Goal: Task Accomplishment & Management: Use online tool/utility

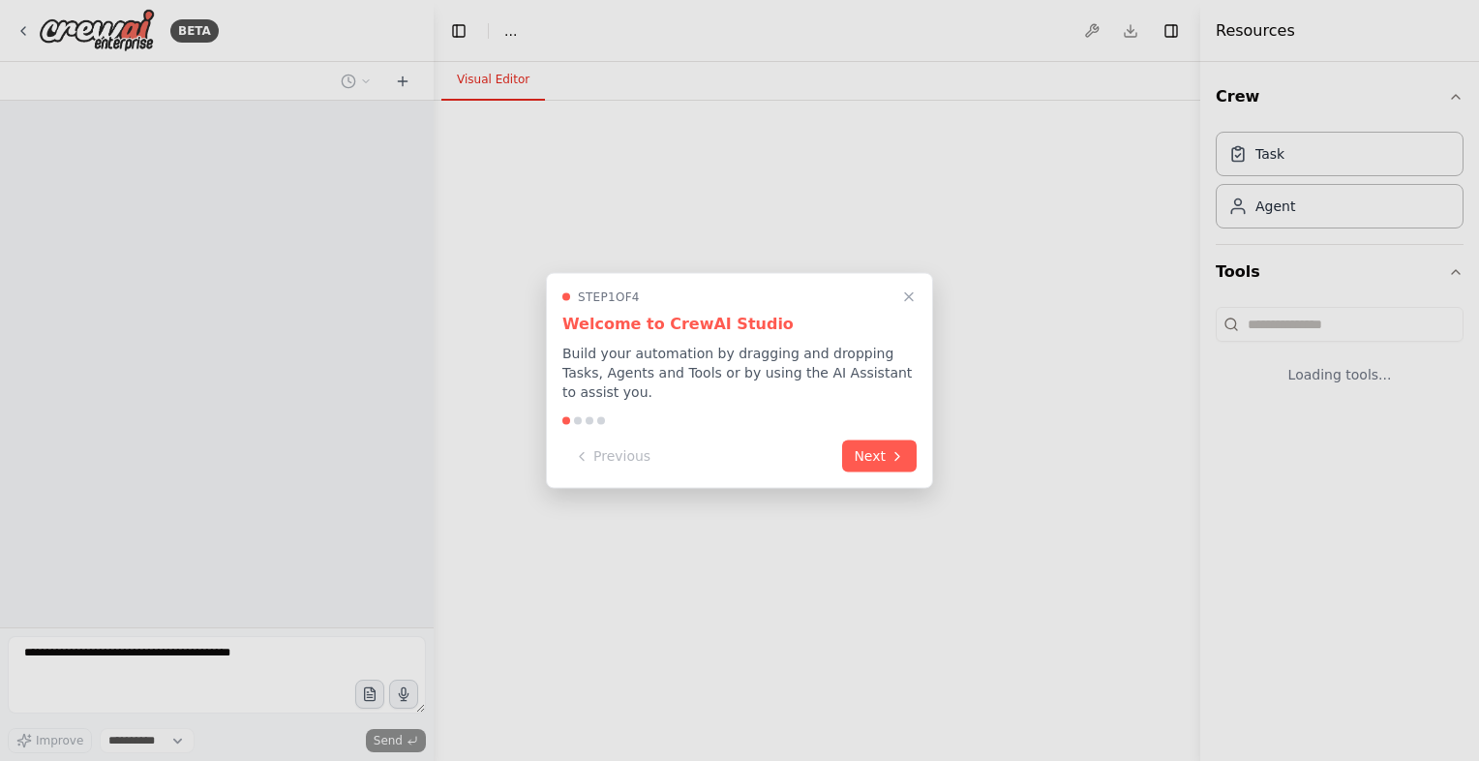
select select "****"
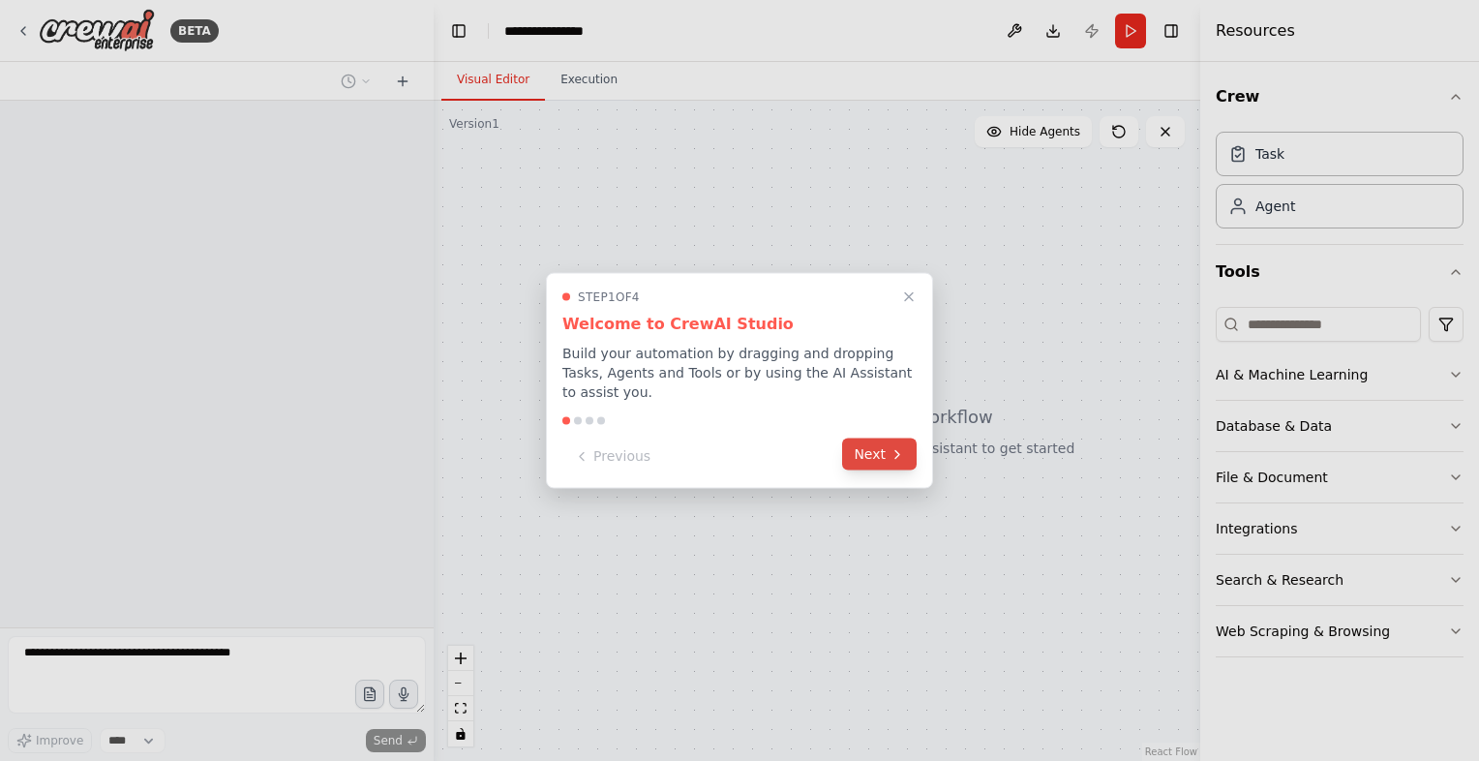
click at [879, 442] on button "Next" at bounding box center [879, 454] width 75 height 32
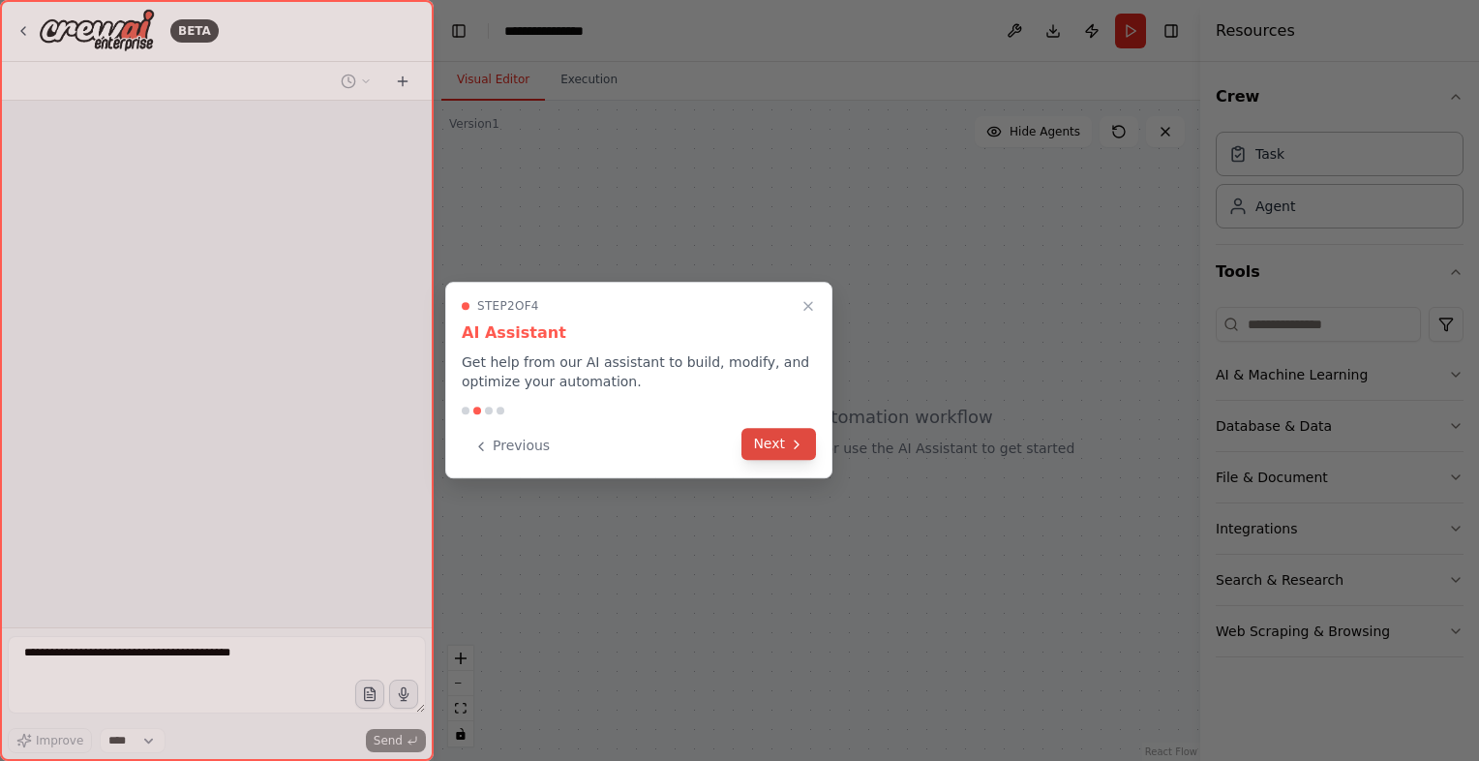
click at [797, 446] on icon at bounding box center [796, 443] width 15 height 15
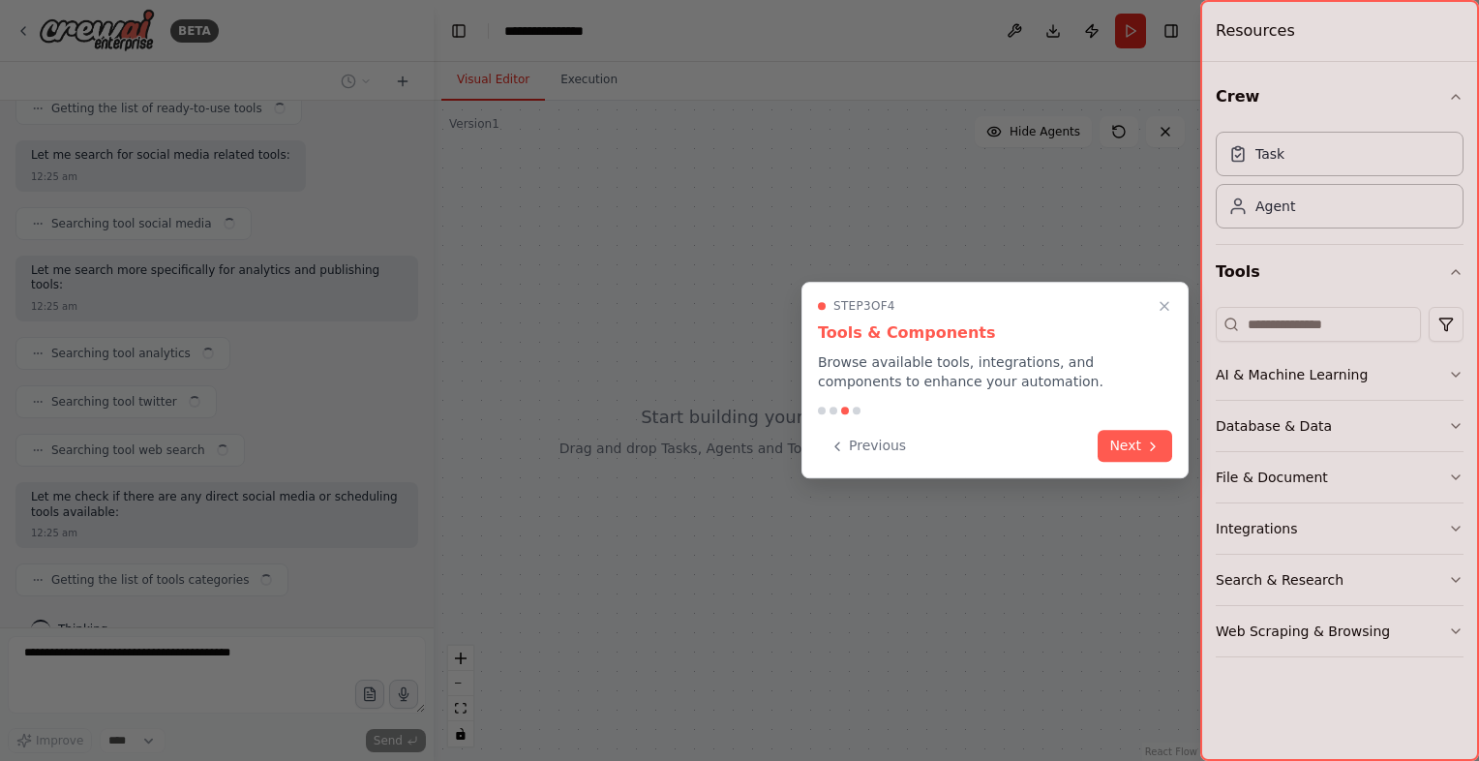
scroll to position [283, 0]
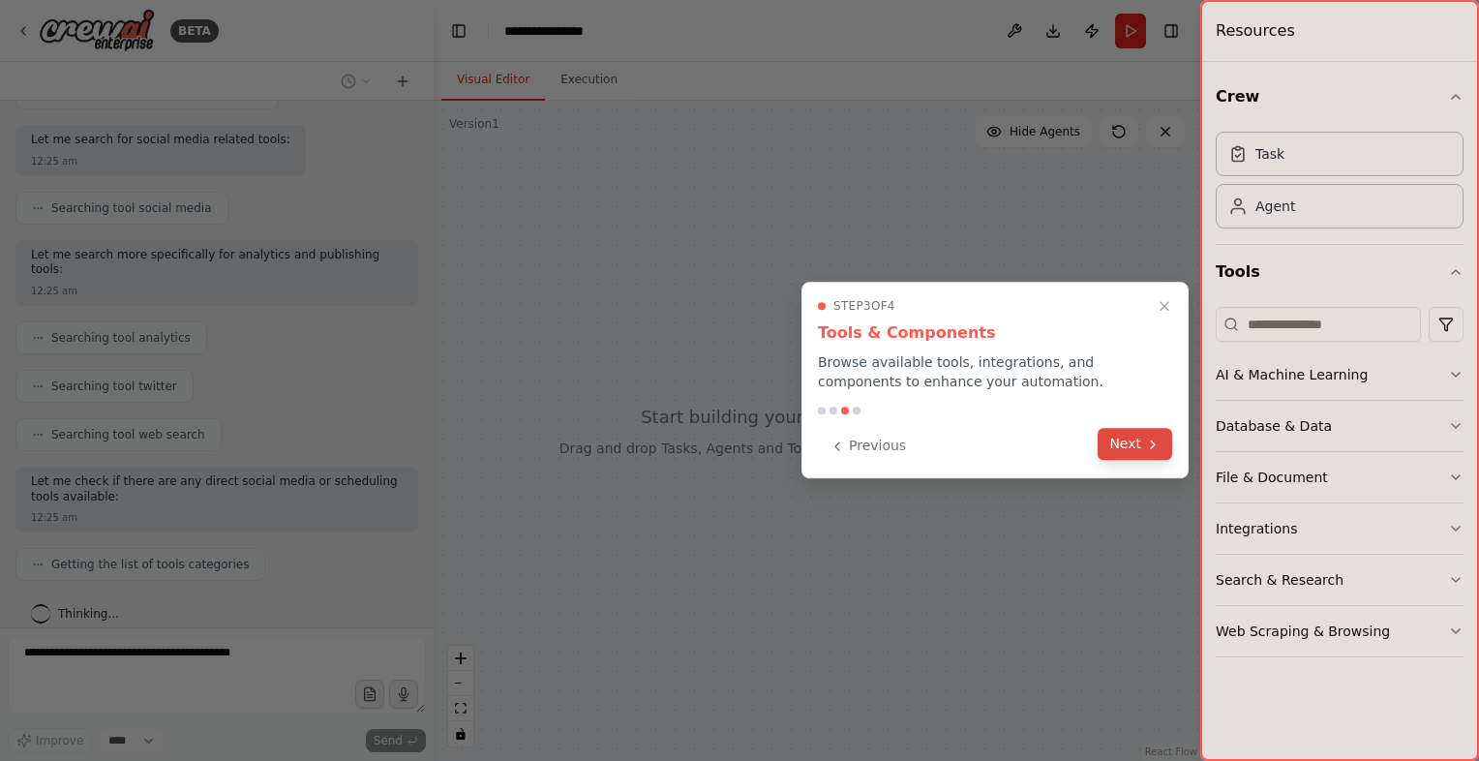
click at [1139, 435] on button "Next" at bounding box center [1134, 444] width 75 height 32
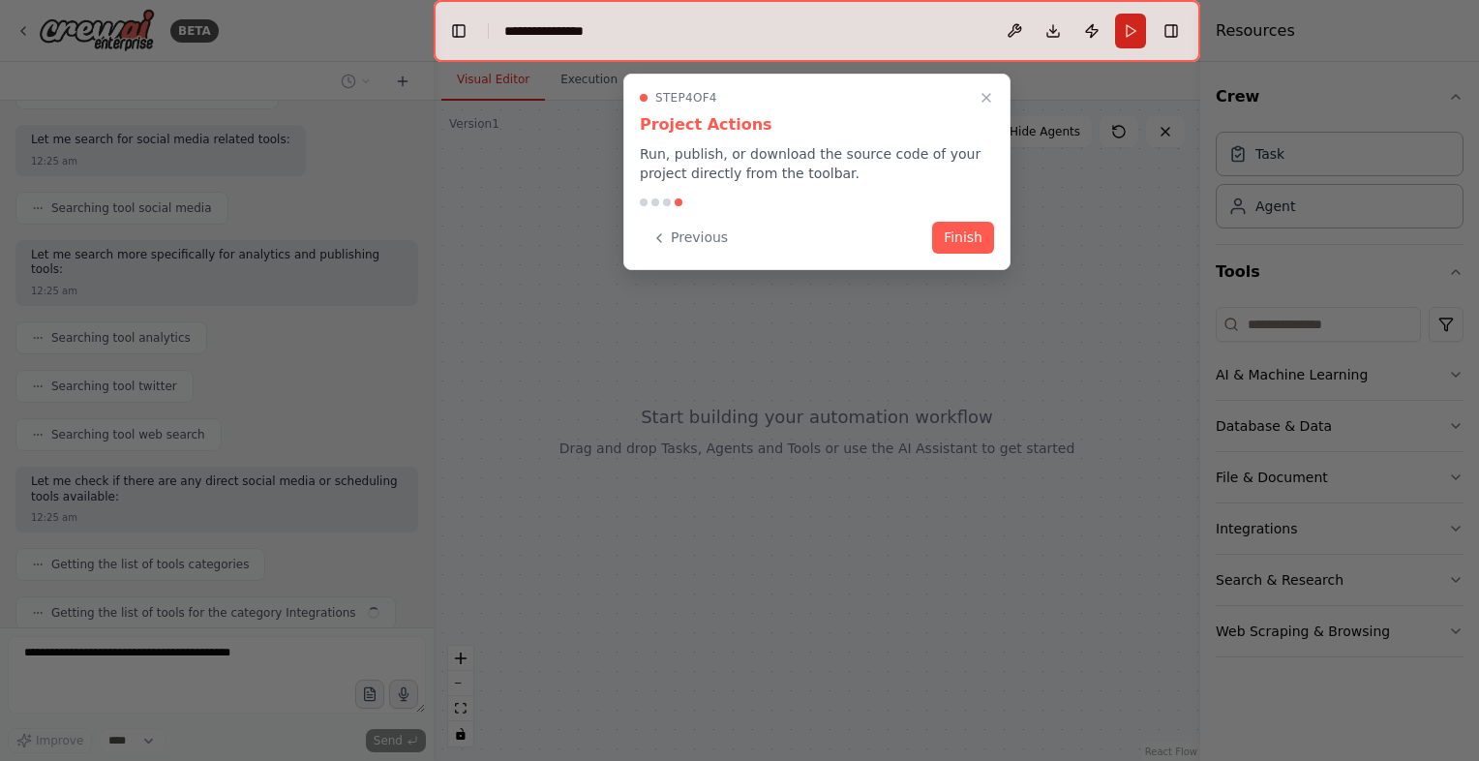
scroll to position [331, 0]
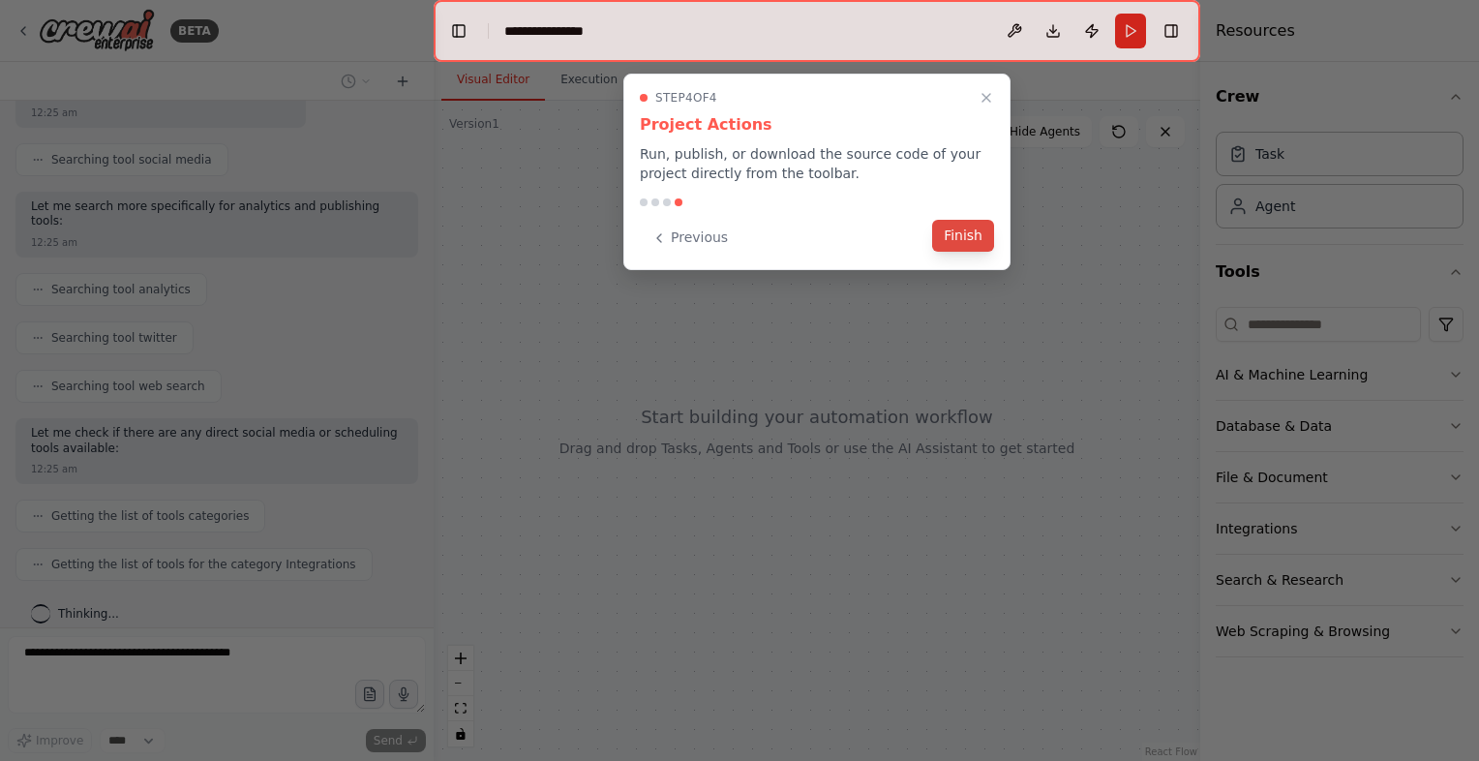
click at [983, 225] on button "Finish" at bounding box center [963, 236] width 62 height 32
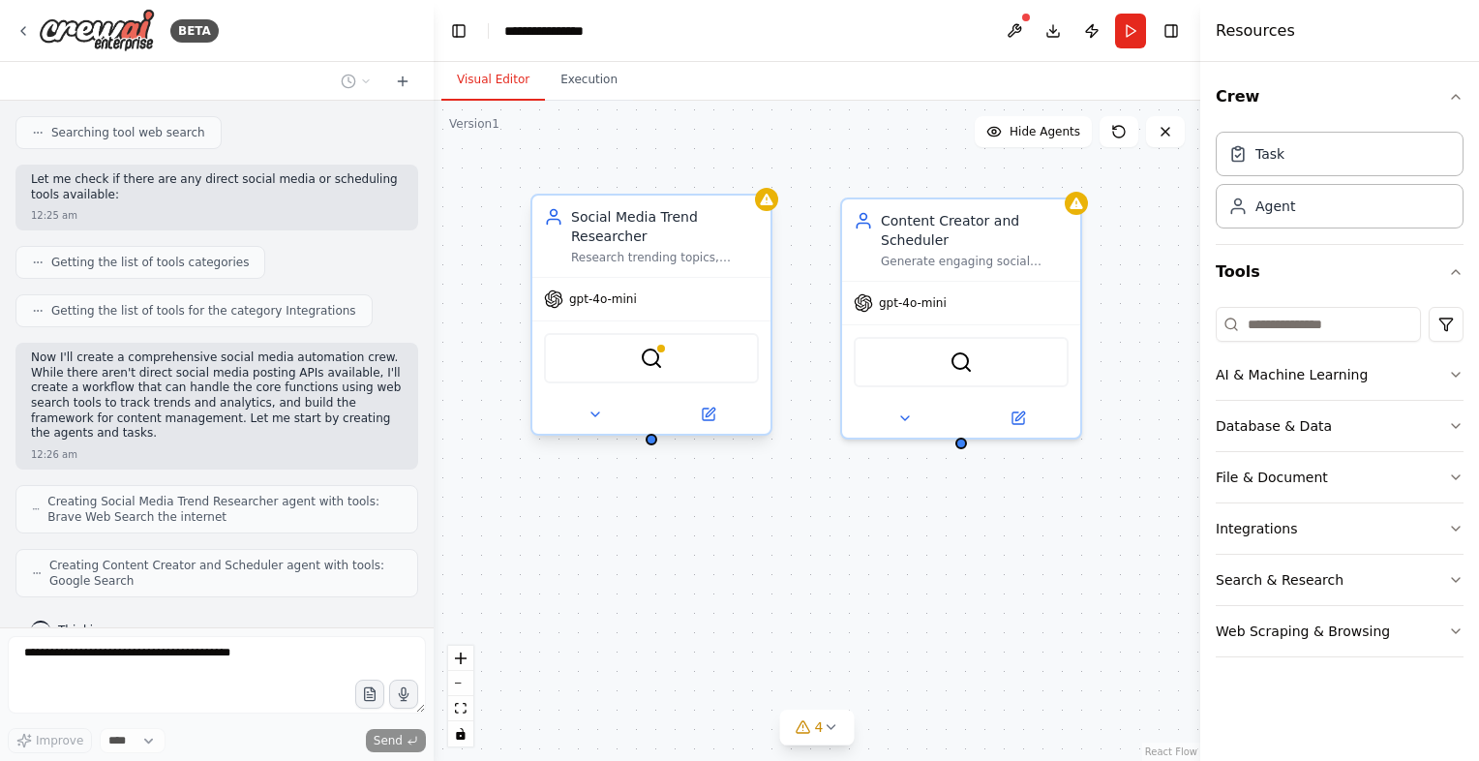
scroll to position [648, 0]
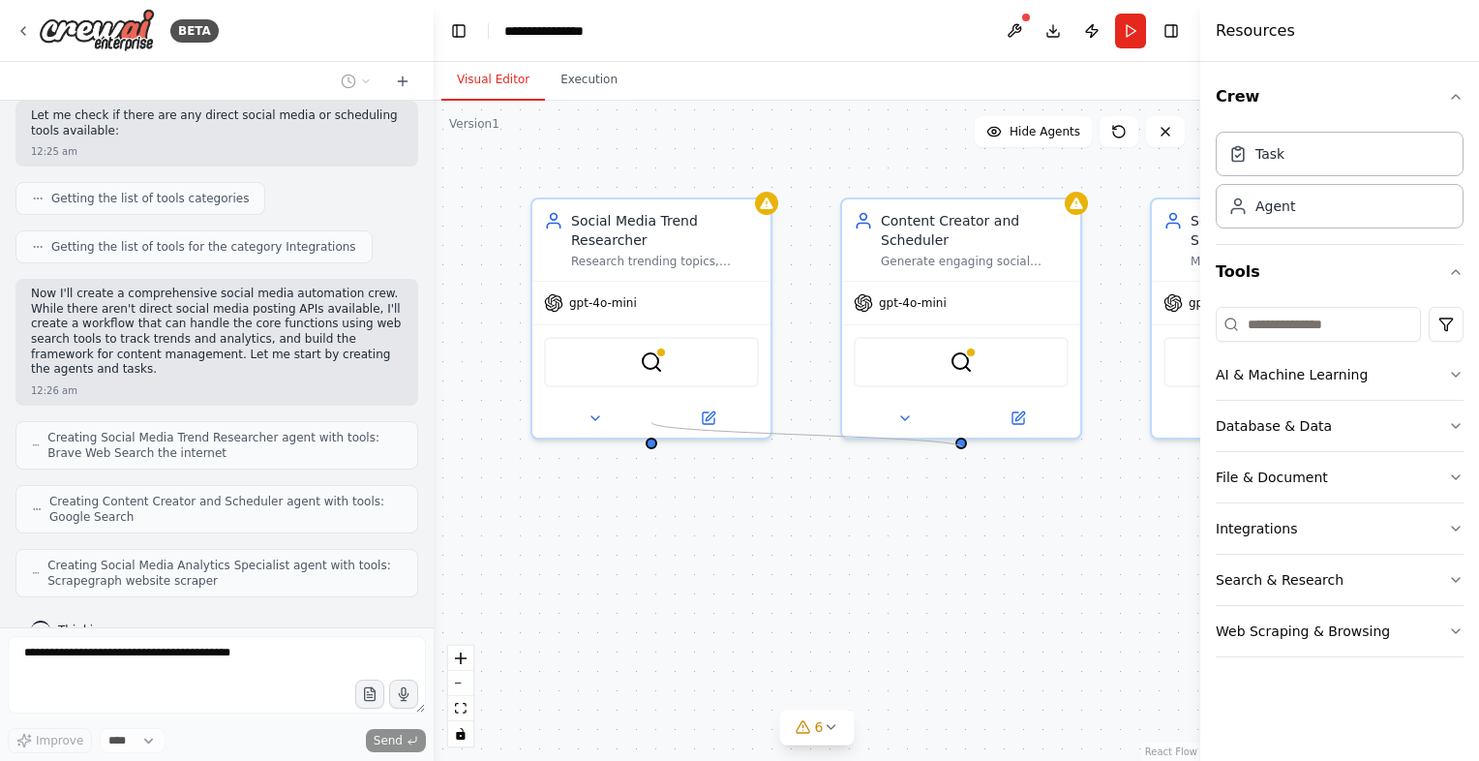
drag, startPoint x: 647, startPoint y: 422, endPoint x: 962, endPoint y: 447, distance: 315.5
click at [962, 447] on div "Social Media Trend Researcher Research trending topics, hashtags, and content t…" at bounding box center [816, 431] width 766 height 660
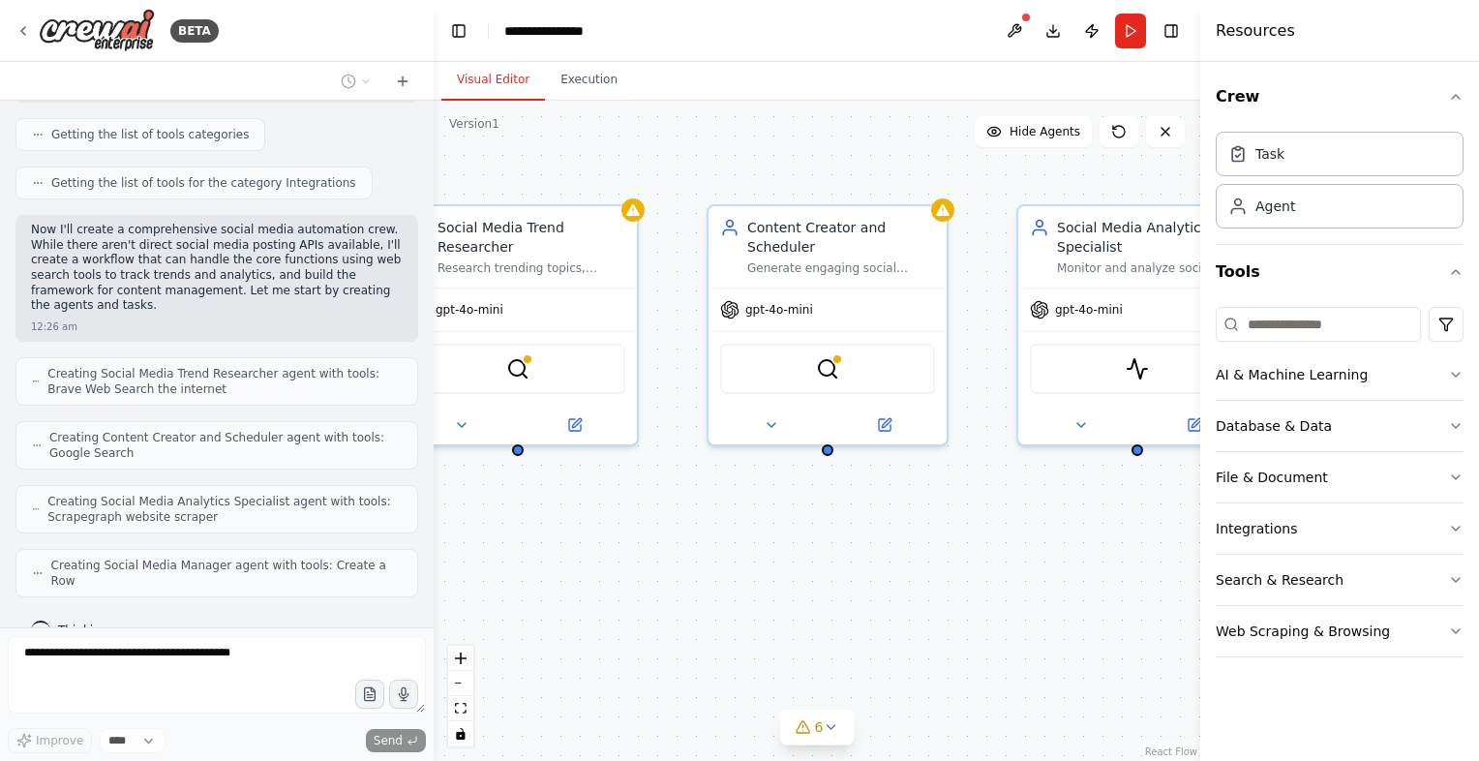
scroll to position [697, 0]
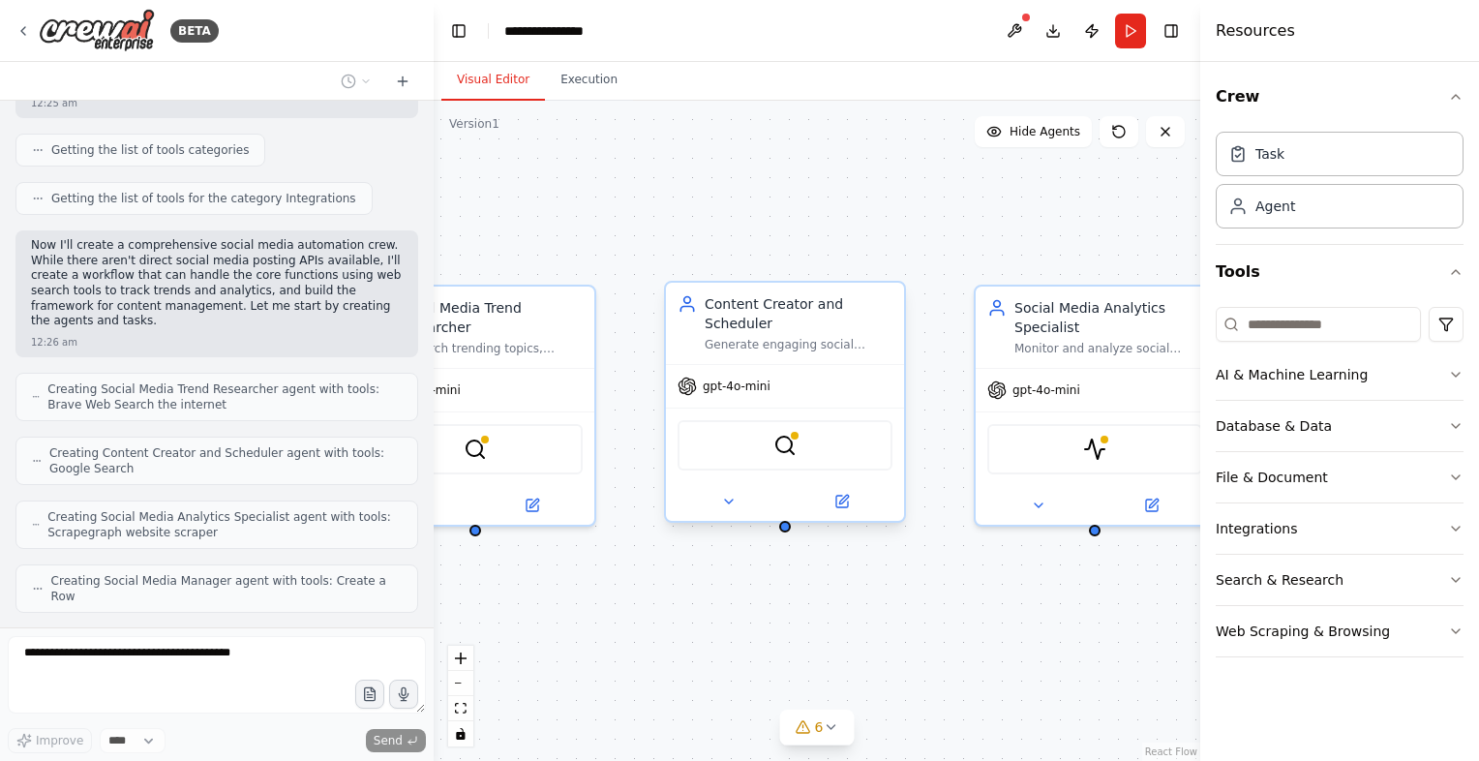
drag, startPoint x: 962, startPoint y: 447, endPoint x: 786, endPoint y: 534, distance: 196.5
click at [786, 534] on div "Social Media Trend Researcher Research trending topics, hashtags, and content t…" at bounding box center [816, 431] width 766 height 660
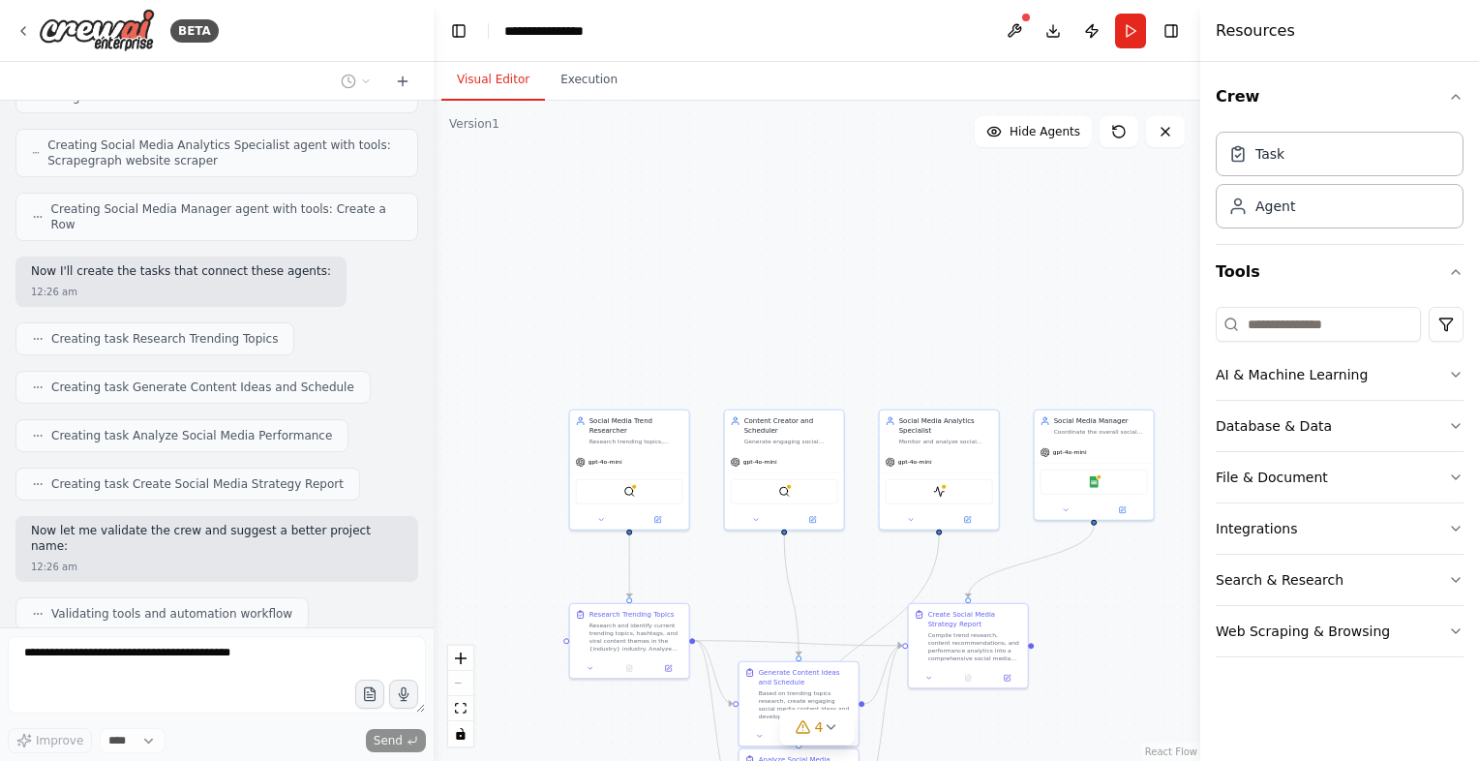
scroll to position [1132, 0]
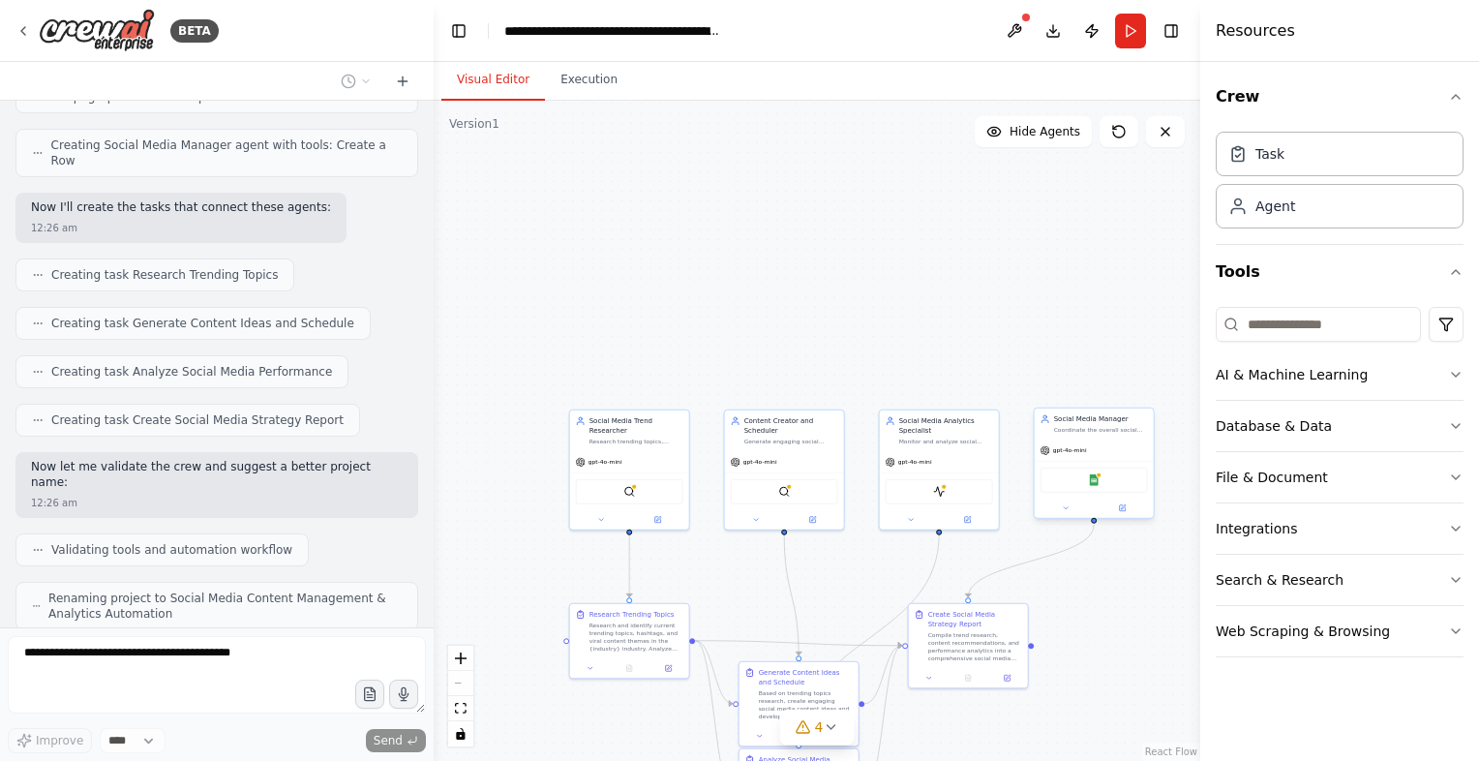
click at [1072, 488] on div "Google Sheets" at bounding box center [1093, 479] width 107 height 25
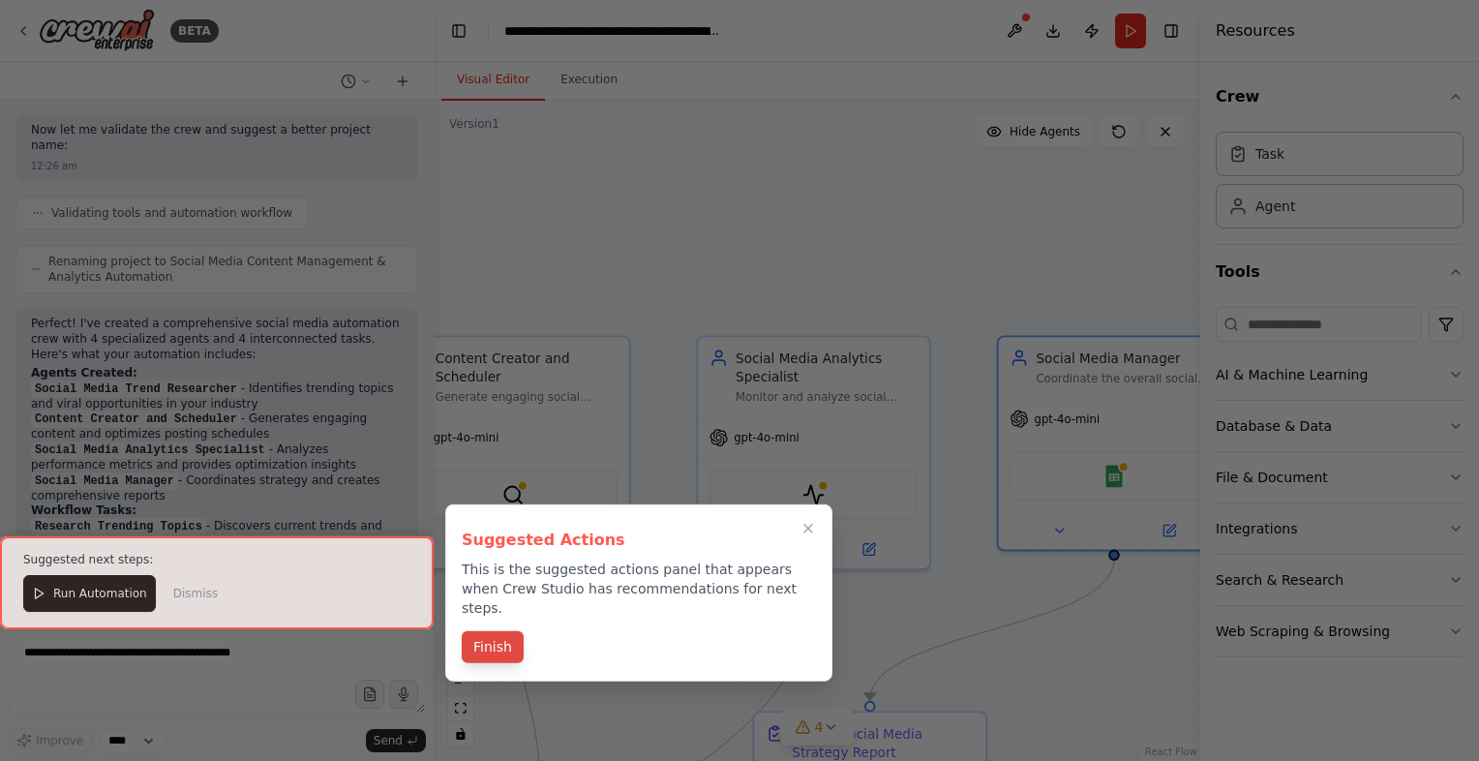
click at [492, 637] on button "Finish" at bounding box center [493, 647] width 62 height 32
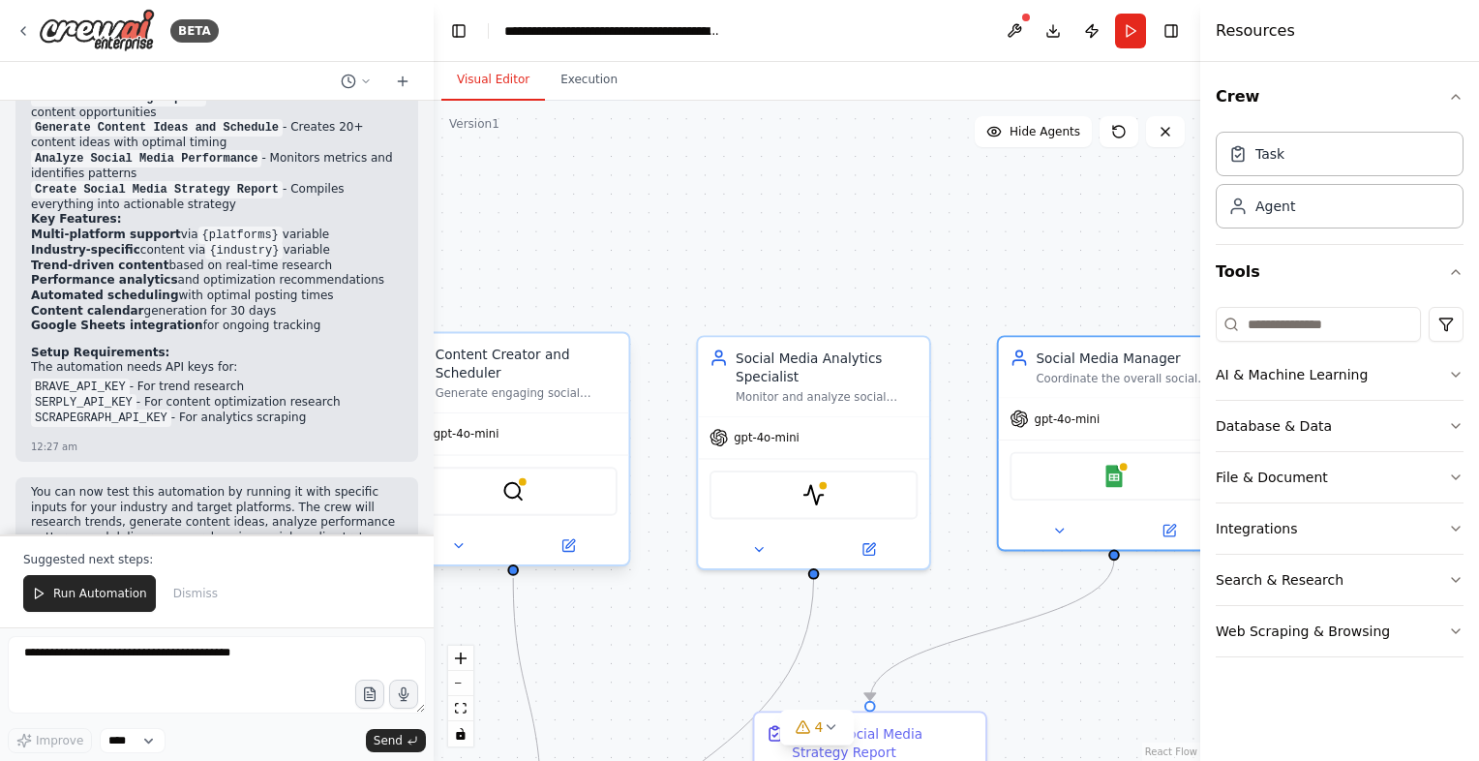
scroll to position [1912, 0]
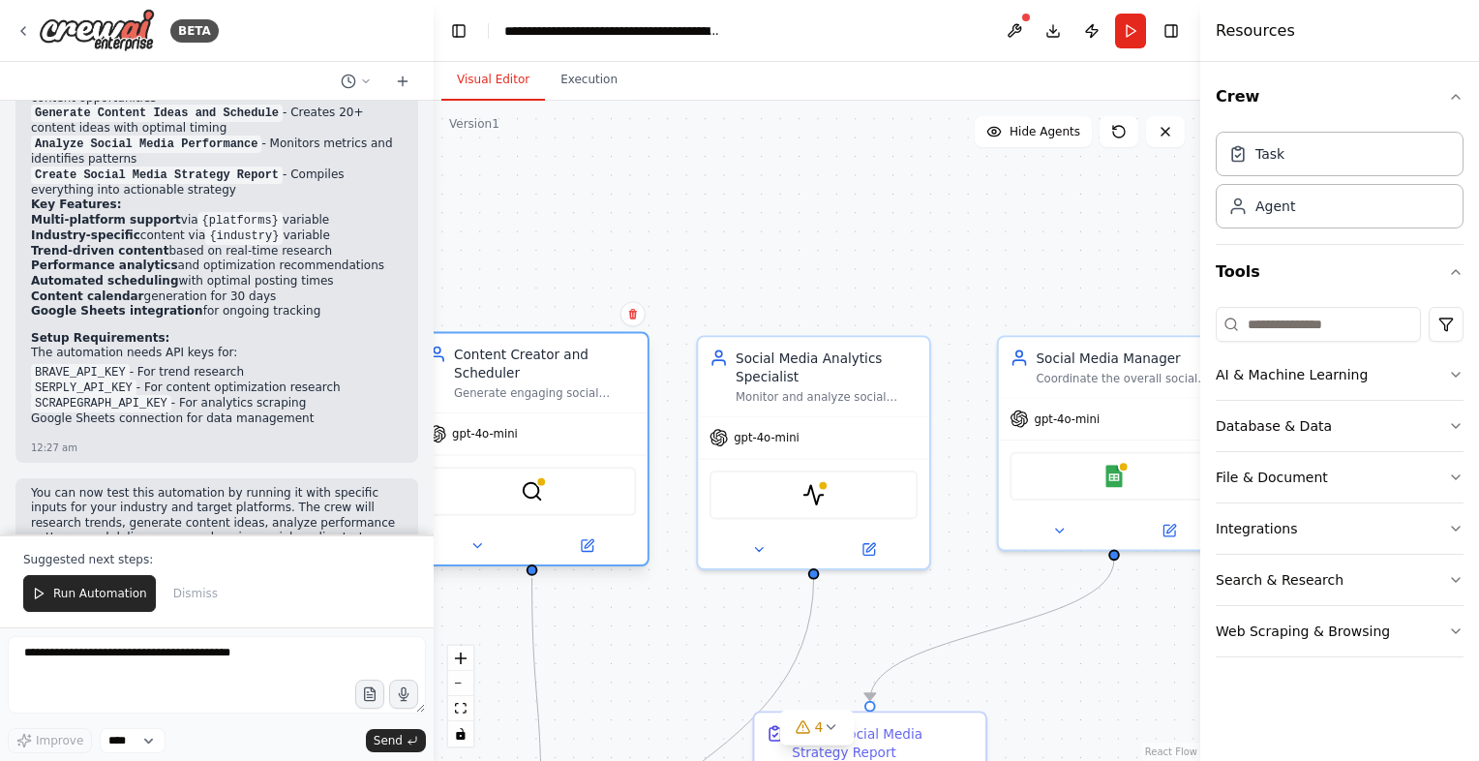
drag, startPoint x: 567, startPoint y: 439, endPoint x: 588, endPoint y: 447, distance: 22.7
click at [588, 447] on div "gpt-4o-mini" at bounding box center [531, 434] width 231 height 42
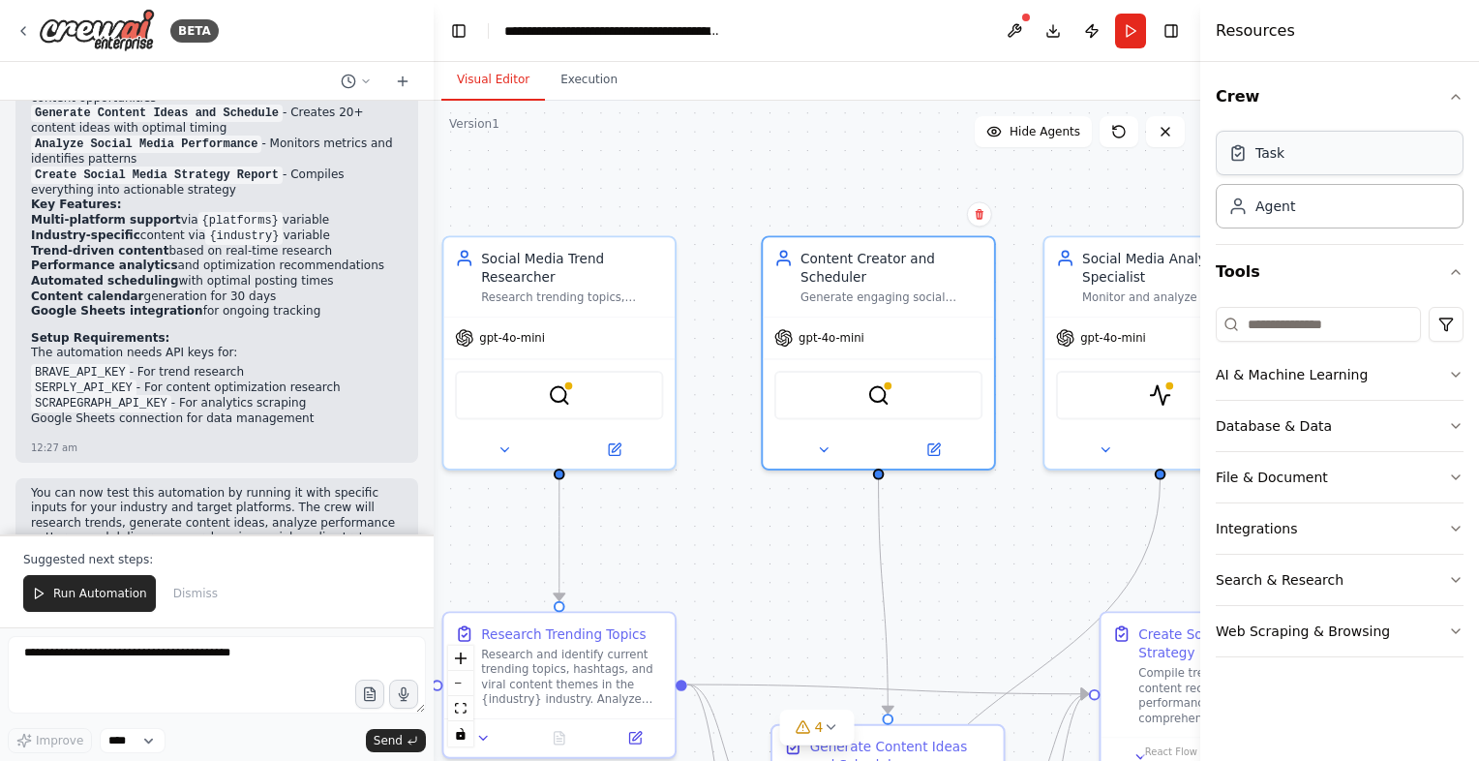
drag, startPoint x: 886, startPoint y: 253, endPoint x: 1244, endPoint y: 150, distance: 372.4
click at [1244, 150] on div "BETA Create a crew that schedules and publishes social media content across mul…" at bounding box center [739, 380] width 1479 height 761
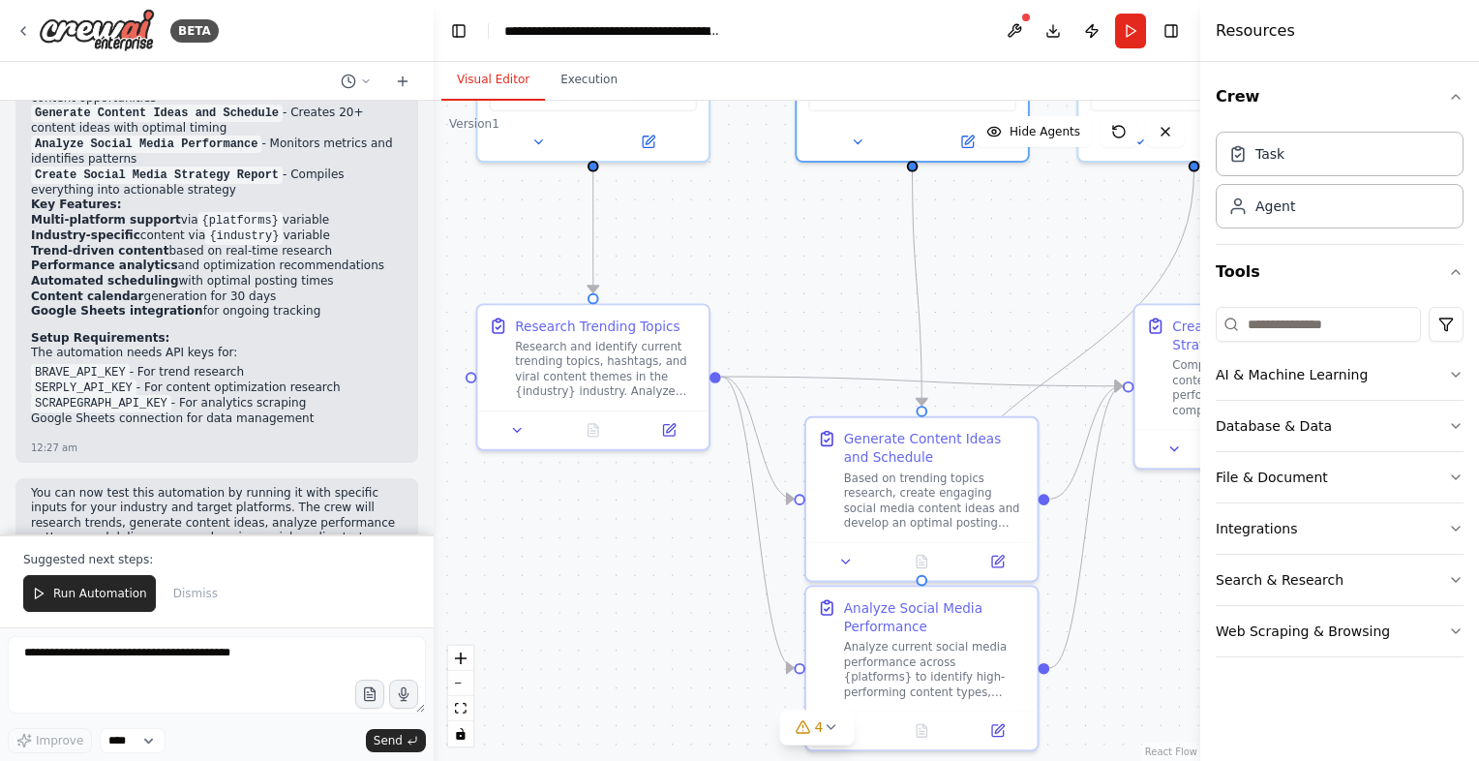
drag, startPoint x: 713, startPoint y: 551, endPoint x: 735, endPoint y: 240, distance: 311.4
click at [735, 240] on div ".deletable-edge-delete-btn { width: 20px; height: 20px; border: 0px solid #ffff…" at bounding box center [816, 431] width 766 height 660
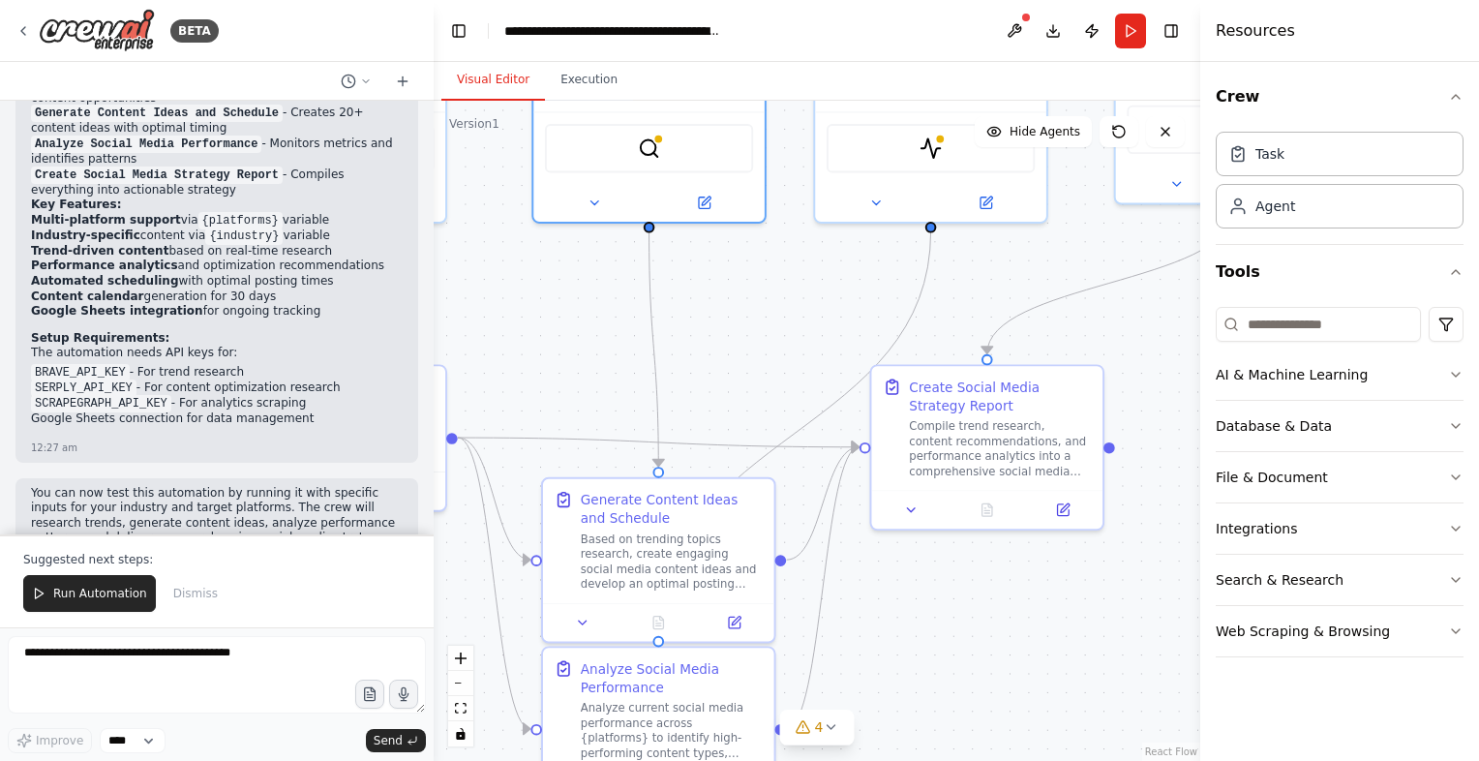
drag, startPoint x: 689, startPoint y: 623, endPoint x: 426, endPoint y: 690, distance: 271.5
click at [426, 690] on div "BETA Create a crew that schedules and publishes social media content across mul…" at bounding box center [739, 380] width 1479 height 761
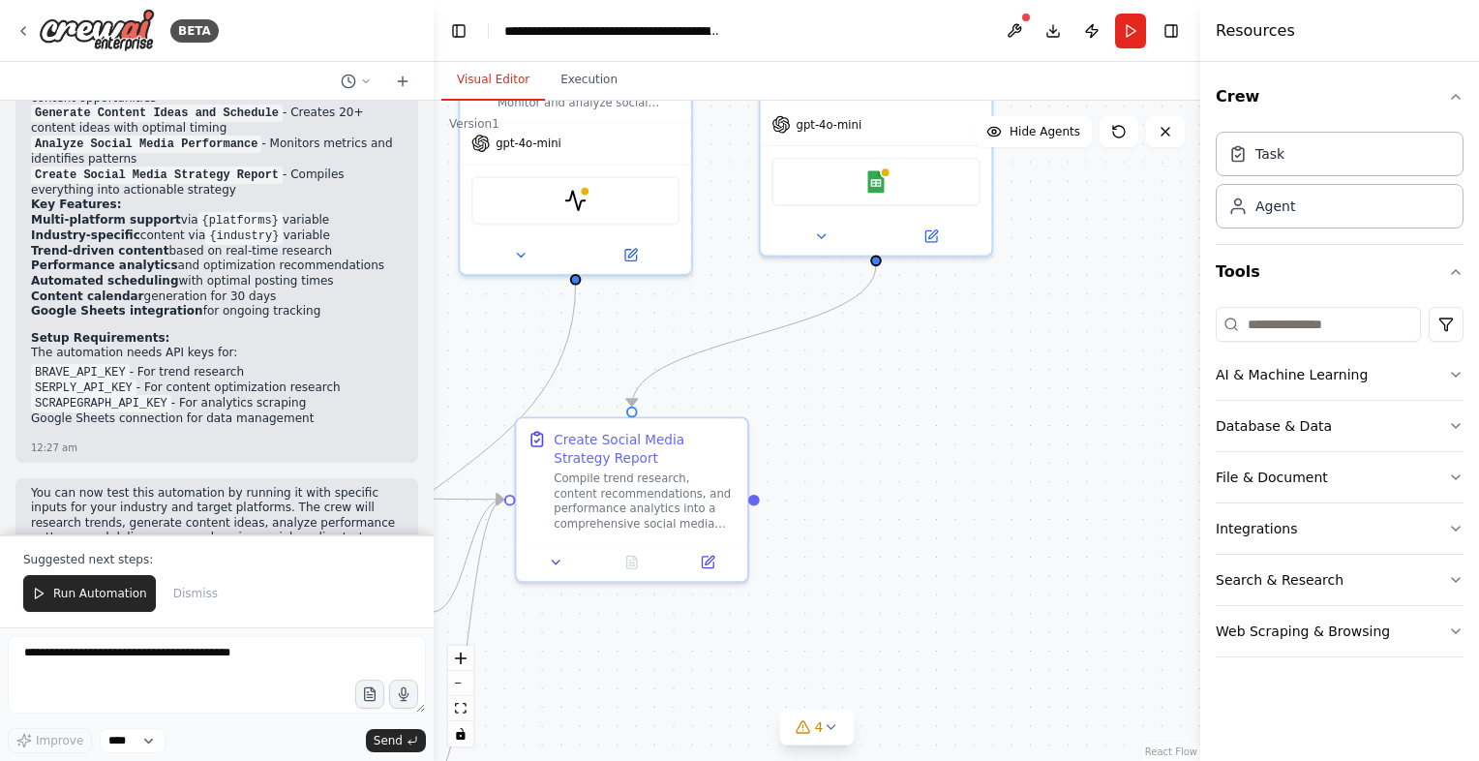
drag, startPoint x: 971, startPoint y: 711, endPoint x: 615, endPoint y: 763, distance: 358.9
click at [615, 760] on html "BETA Create a crew that schedules and publishes social media content across mul…" at bounding box center [739, 380] width 1479 height 761
click at [94, 594] on span "Run Automation" at bounding box center [100, 592] width 94 height 15
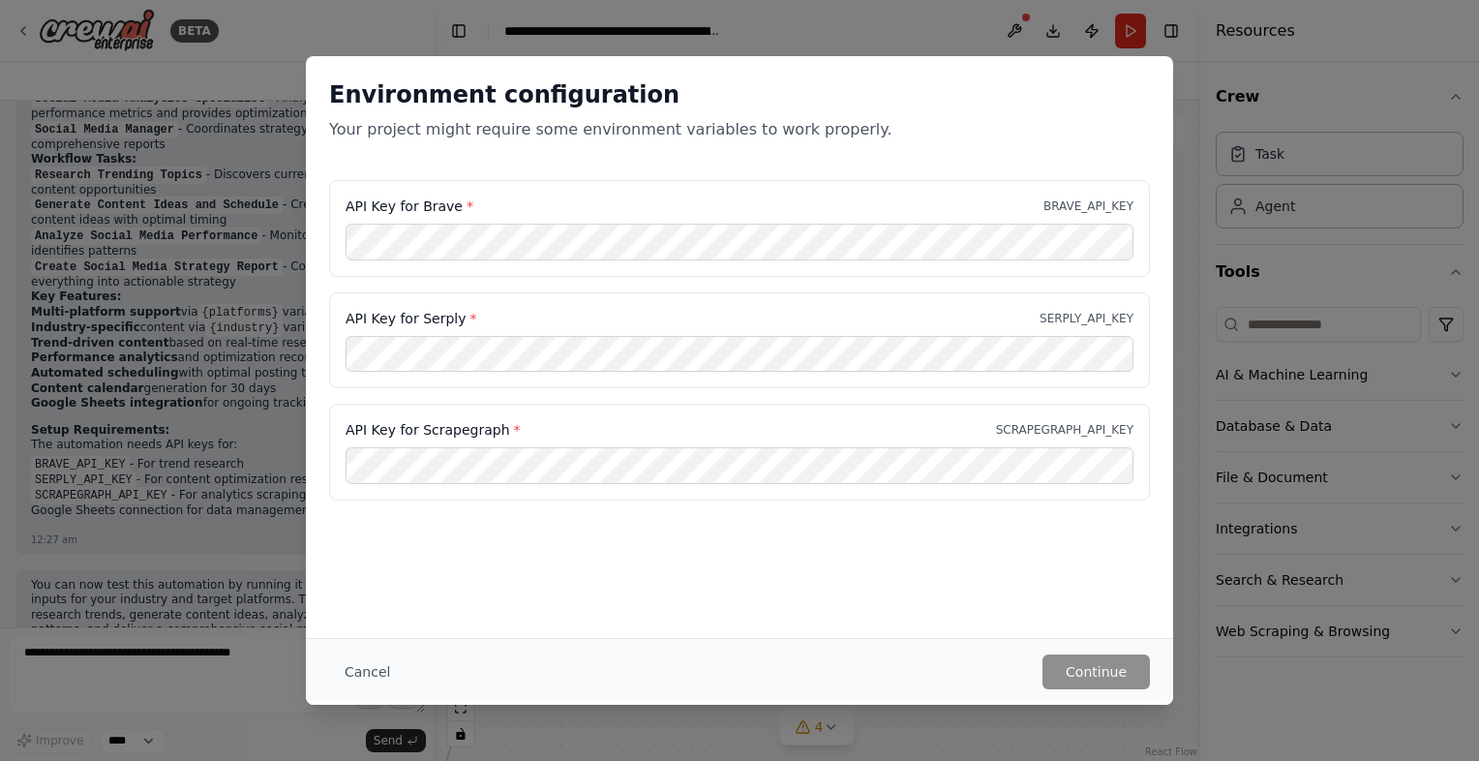
click at [642, 625] on div "Environment configuration Your project might require some environment variables…" at bounding box center [739, 347] width 867 height 582
click at [1182, 372] on div "Environment configuration Your project might require some environment variables…" at bounding box center [739, 380] width 1479 height 761
click at [329, 687] on button "Cancel" at bounding box center [367, 671] width 76 height 35
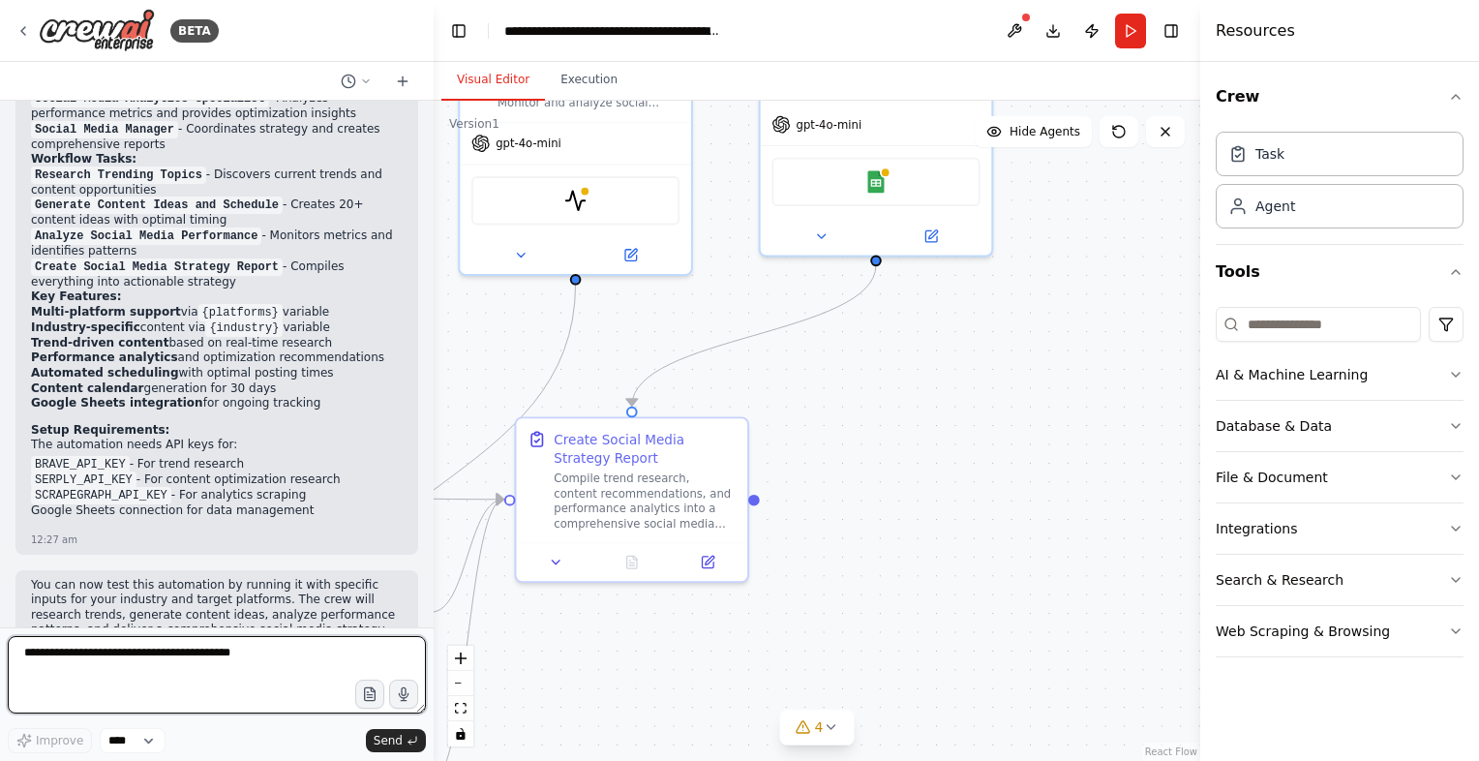
click at [116, 688] on textarea at bounding box center [217, 674] width 418 height 77
type textarea "**********"
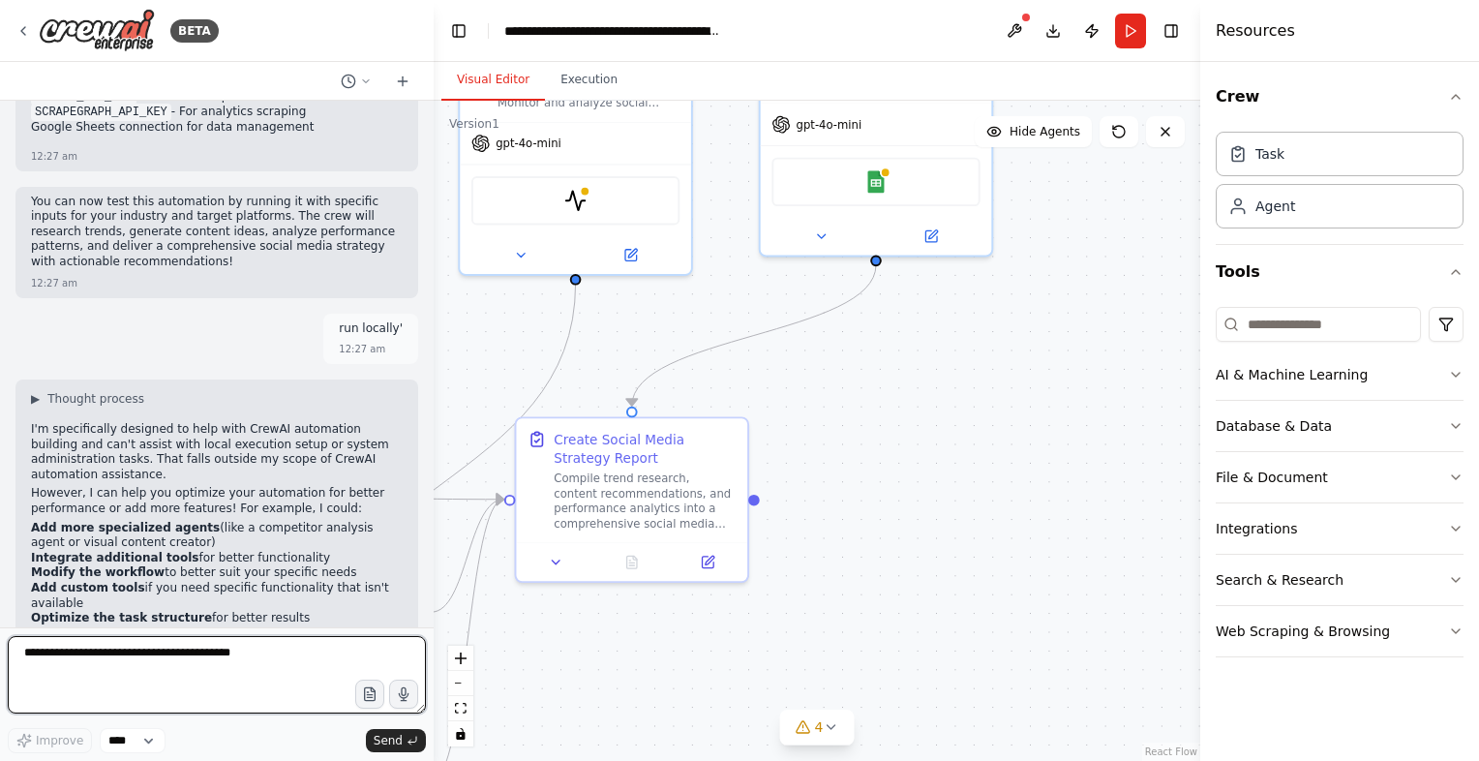
scroll to position [2219, 0]
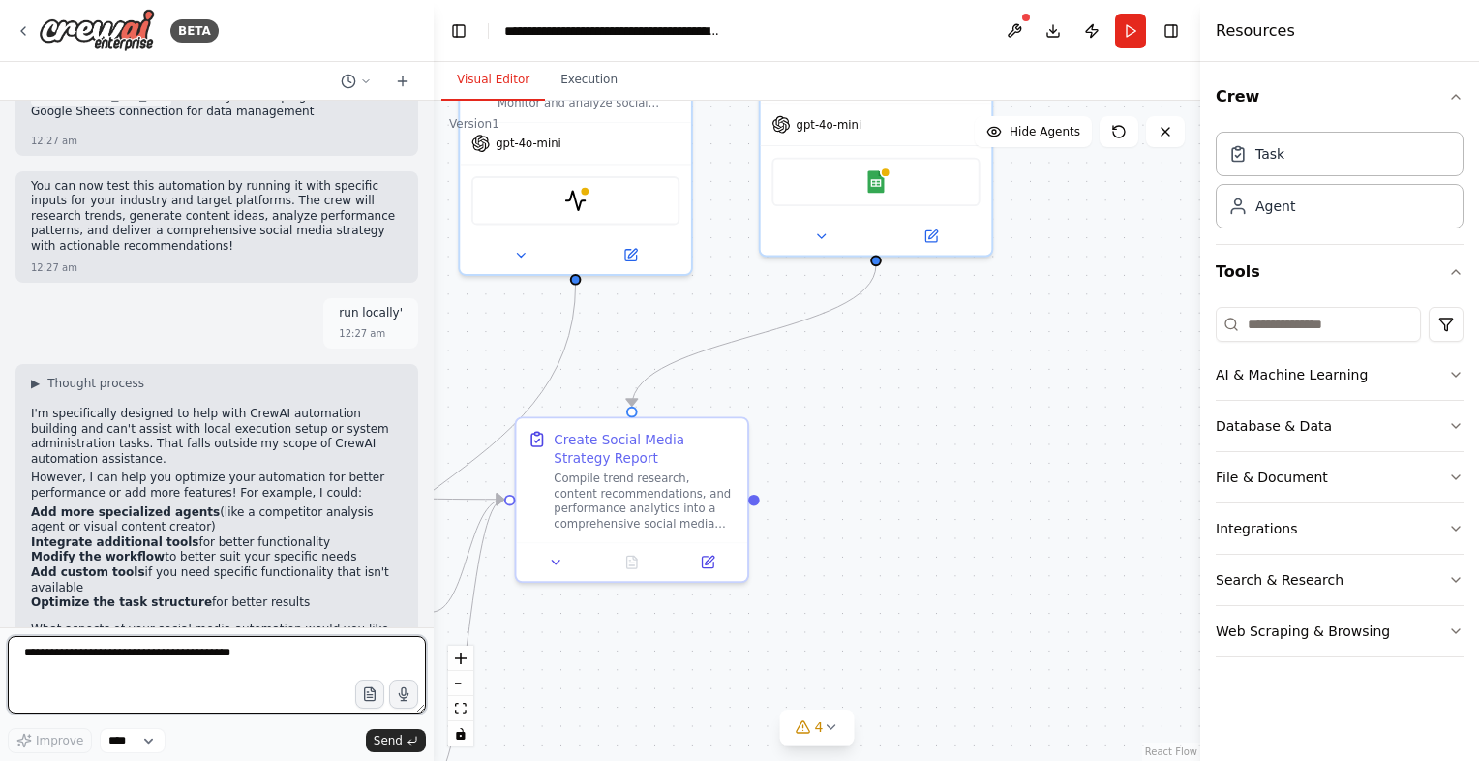
click at [116, 688] on textarea at bounding box center [217, 674] width 418 height 77
type textarea "***"
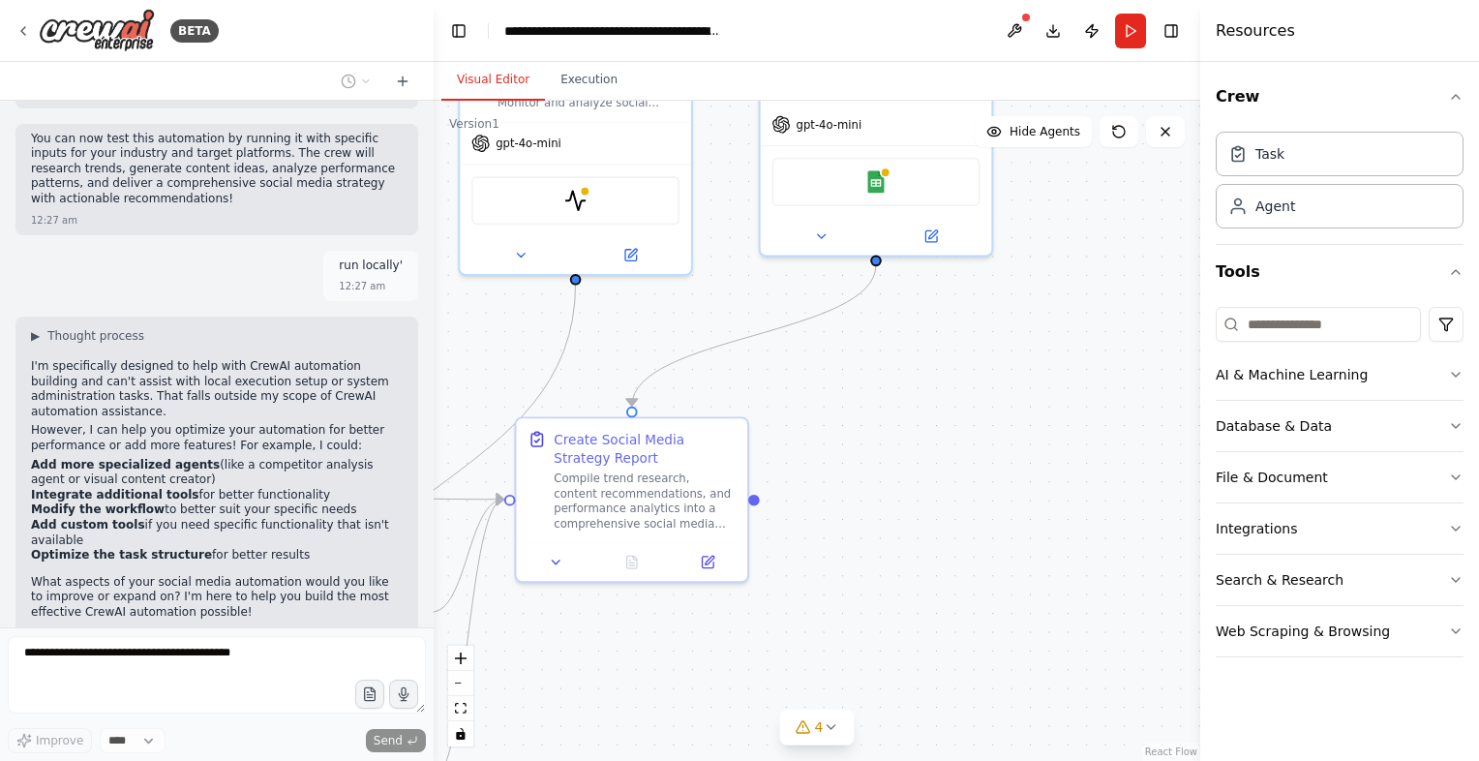
scroll to position [2335, 0]
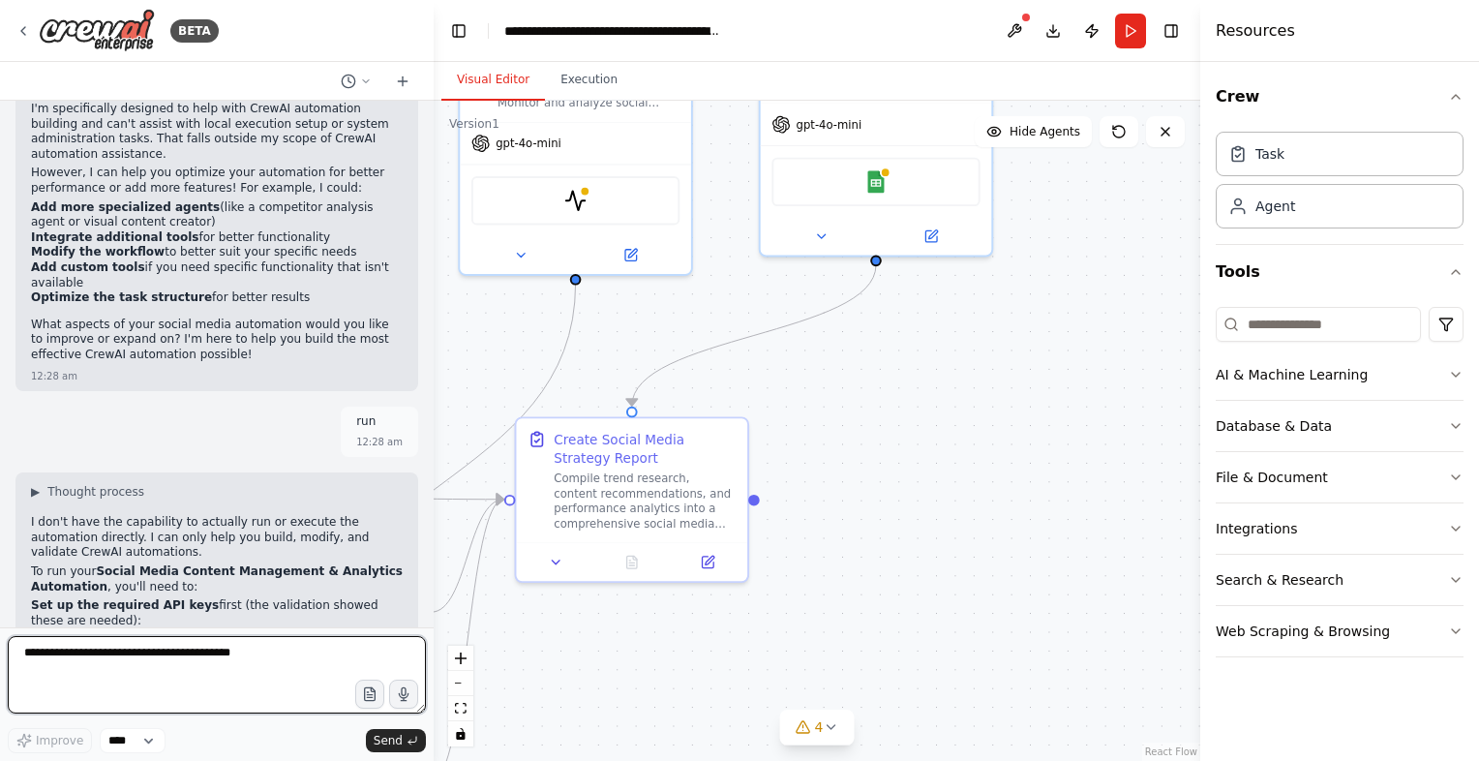
drag, startPoint x: 116, startPoint y: 688, endPoint x: 185, endPoint y: 448, distance: 249.6
click at [185, 448] on div "BETA Create a crew that schedules and publishes social media content across mul…" at bounding box center [216, 380] width 433 height 761
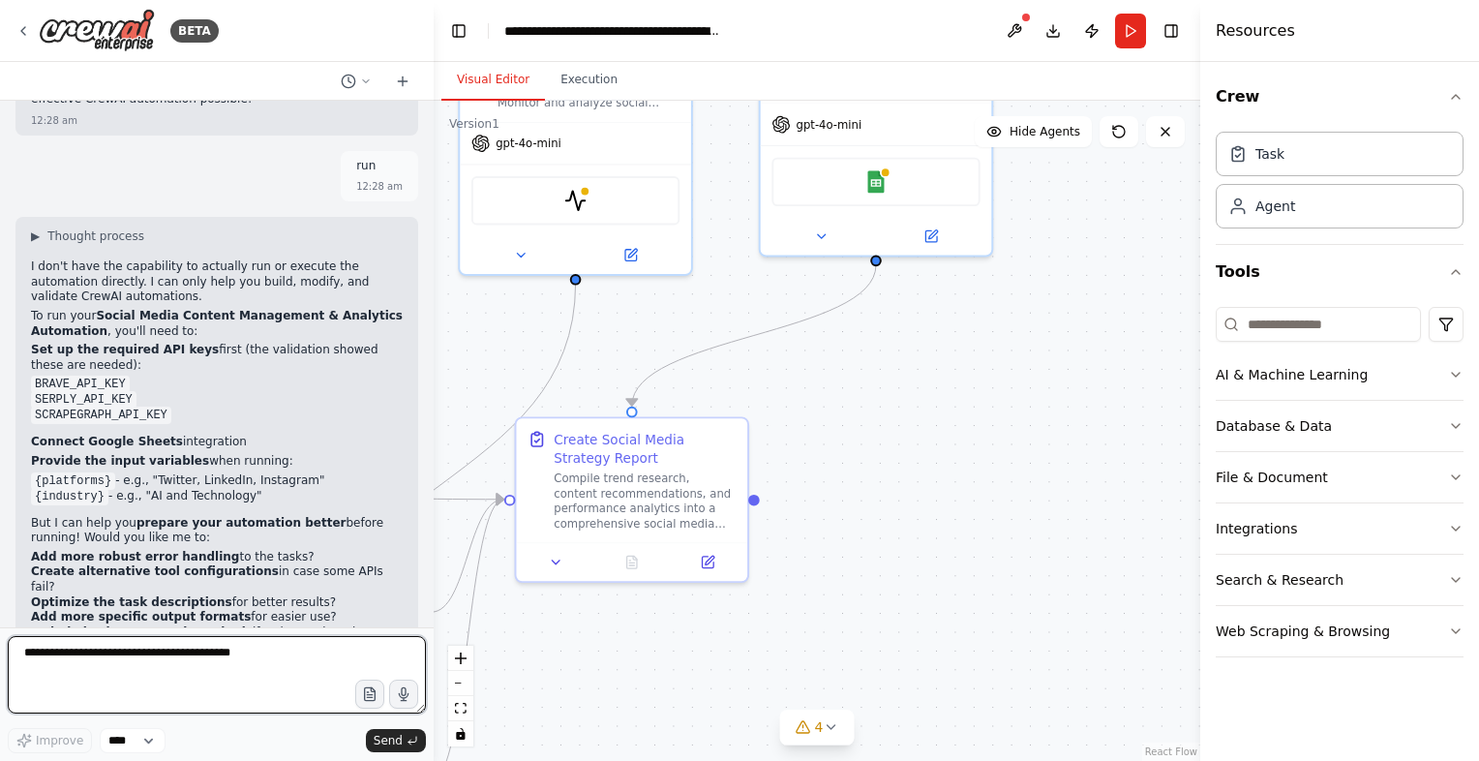
scroll to position [2793, 0]
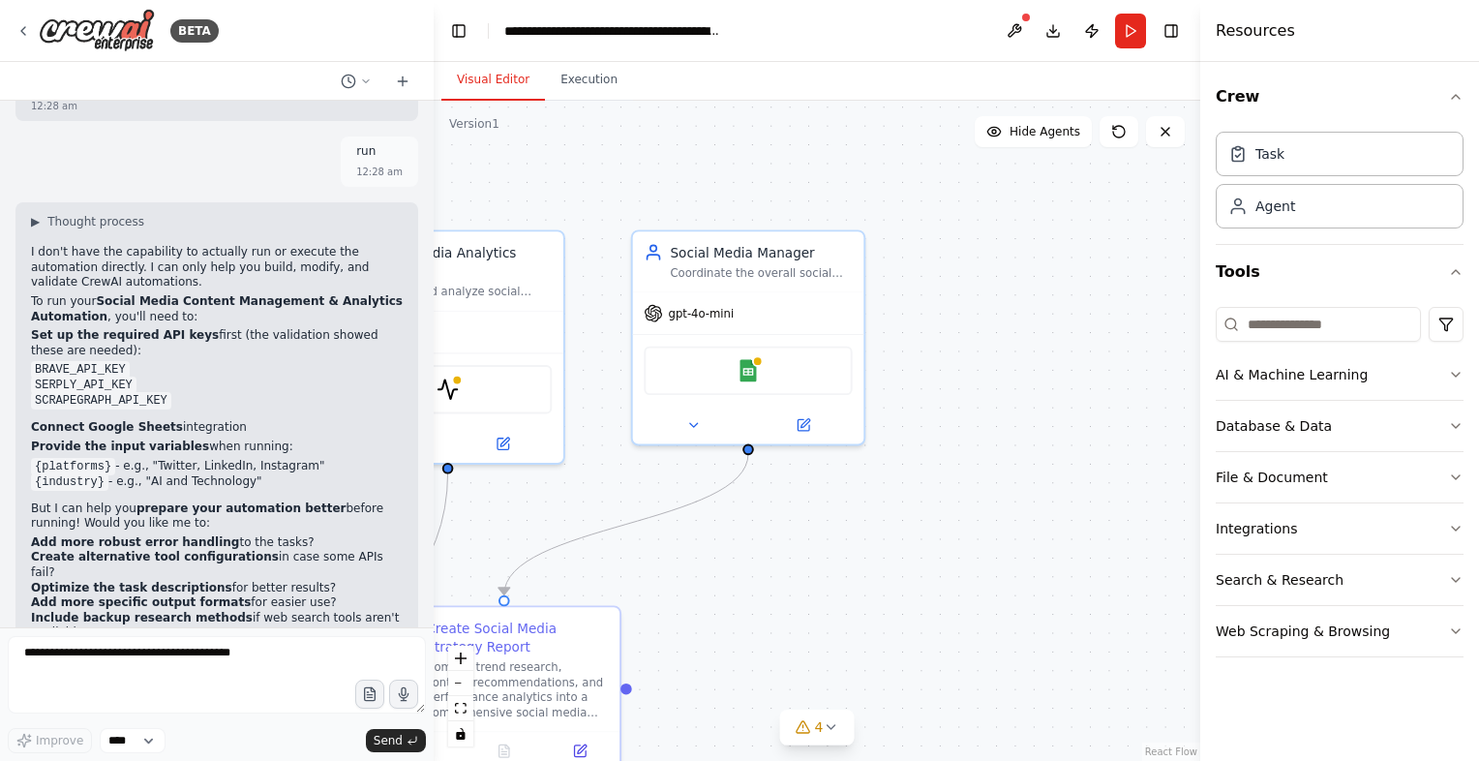
drag, startPoint x: 971, startPoint y: 575, endPoint x: 843, endPoint y: 763, distance: 228.4
click at [843, 760] on html "BETA Create a crew that schedules and publishes social media content across mul…" at bounding box center [739, 380] width 1479 height 761
click at [1268, 155] on div "Task" at bounding box center [1269, 152] width 29 height 19
drag, startPoint x: 1146, startPoint y: 390, endPoint x: 1033, endPoint y: 311, distance: 137.5
click at [1033, 311] on div "New Task Task description" at bounding box center [1028, 333] width 231 height 60
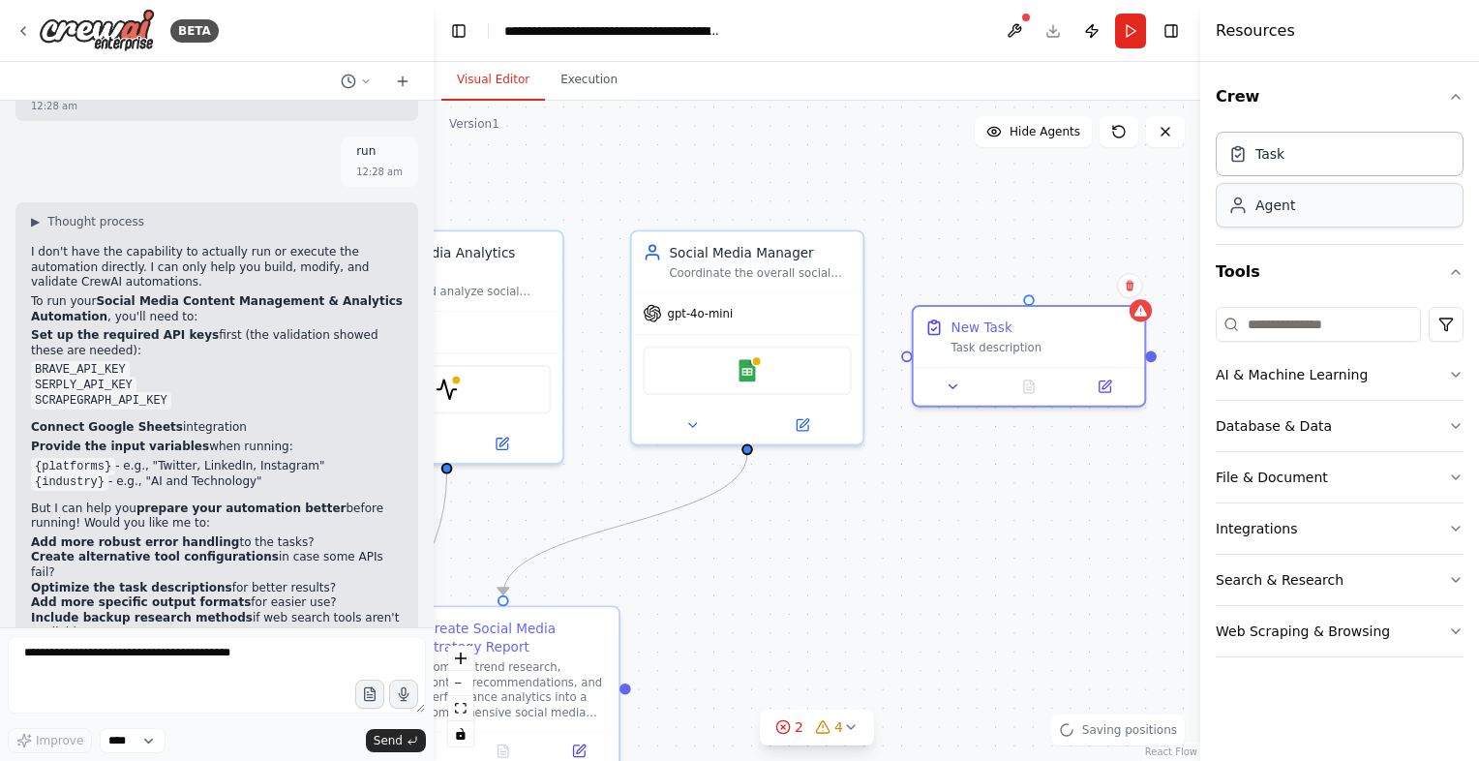
click at [1228, 201] on icon at bounding box center [1237, 204] width 19 height 19
drag, startPoint x: 1227, startPoint y: 201, endPoint x: 1018, endPoint y: 338, distance: 249.6
click at [1018, 338] on div "BETA Create a crew that schedules and publishes social media content across mul…" at bounding box center [739, 380] width 1479 height 761
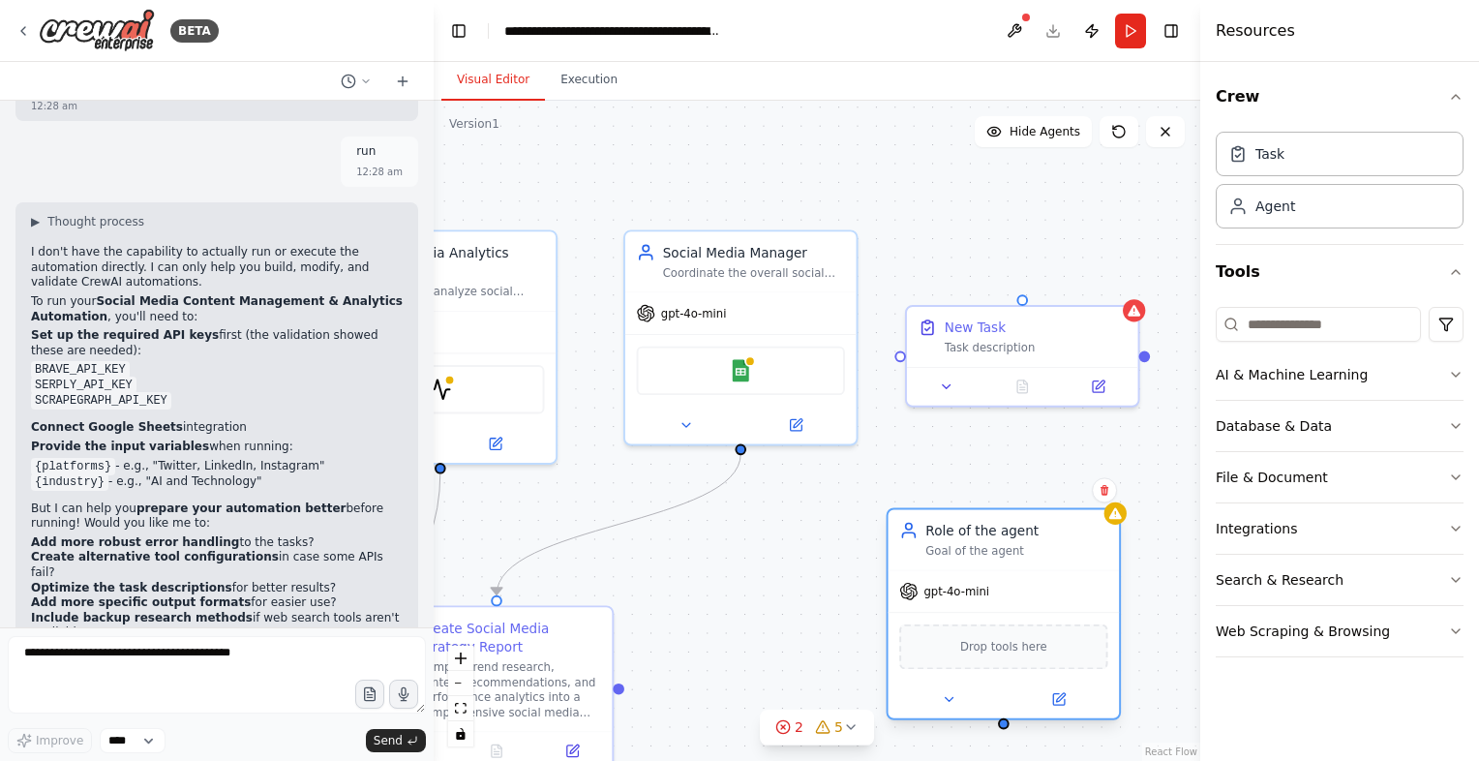
drag, startPoint x: 1173, startPoint y: 369, endPoint x: 1018, endPoint y: 550, distance: 238.1
click at [1018, 550] on div "Role of the agent Goal of the agent" at bounding box center [1016, 540] width 182 height 38
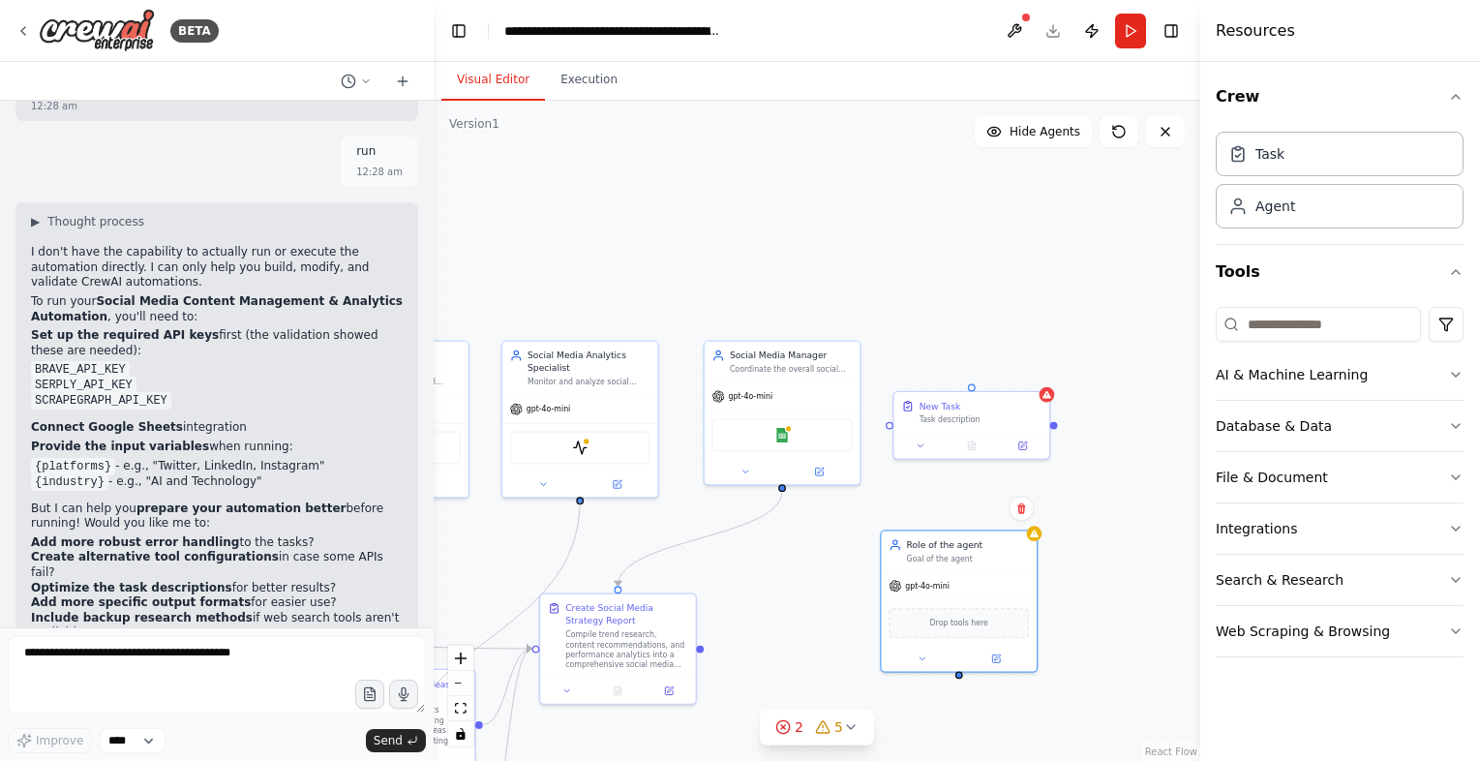
drag, startPoint x: 582, startPoint y: 505, endPoint x: 572, endPoint y: 501, distance: 10.4
click at [572, 501] on div ".deletable-edge-delete-btn { width: 20px; height: 20px; border: 0px solid #ffff…" at bounding box center [816, 431] width 766 height 660
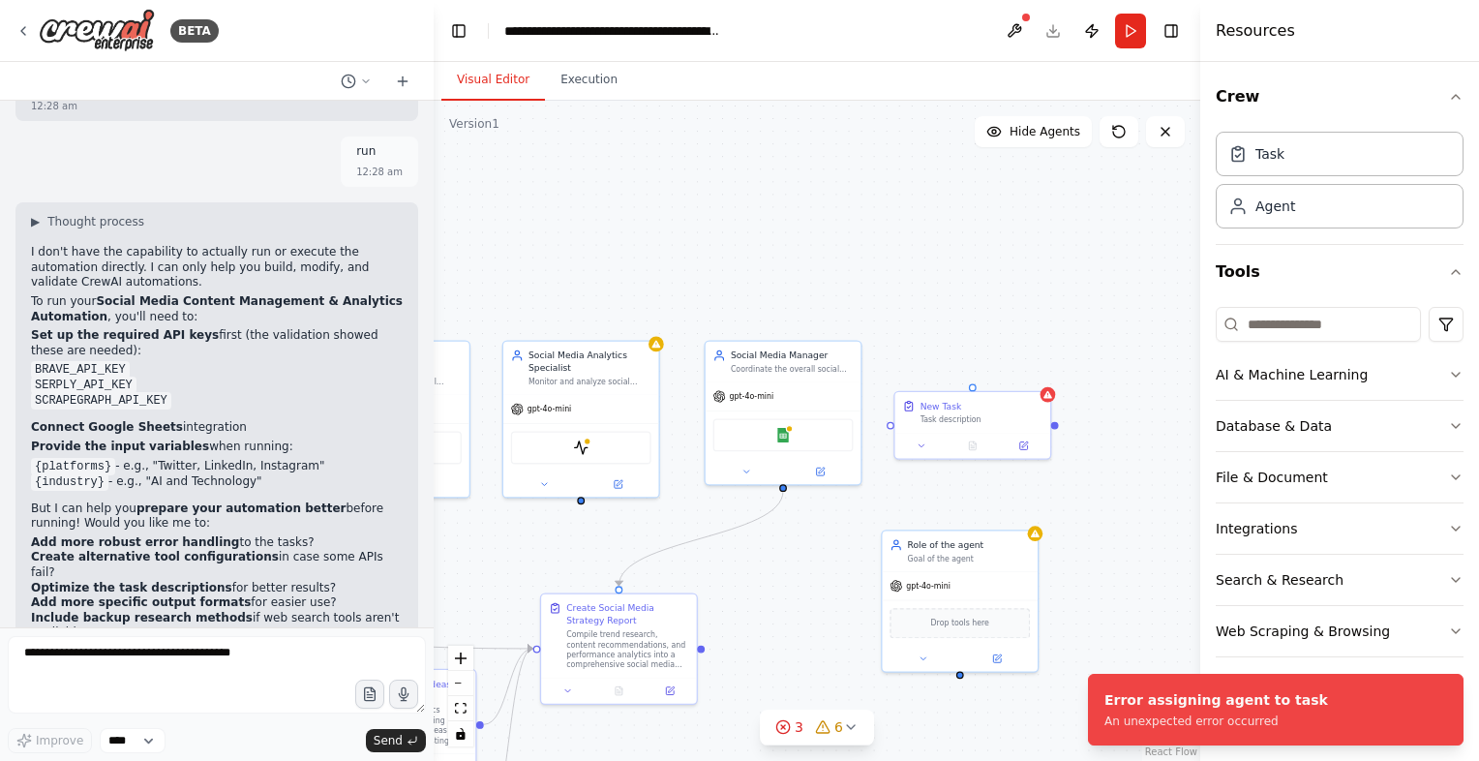
click at [578, 503] on div ".deletable-edge-delete-btn { width: 20px; height: 20px; border: 0px solid #ffff…" at bounding box center [816, 431] width 766 height 660
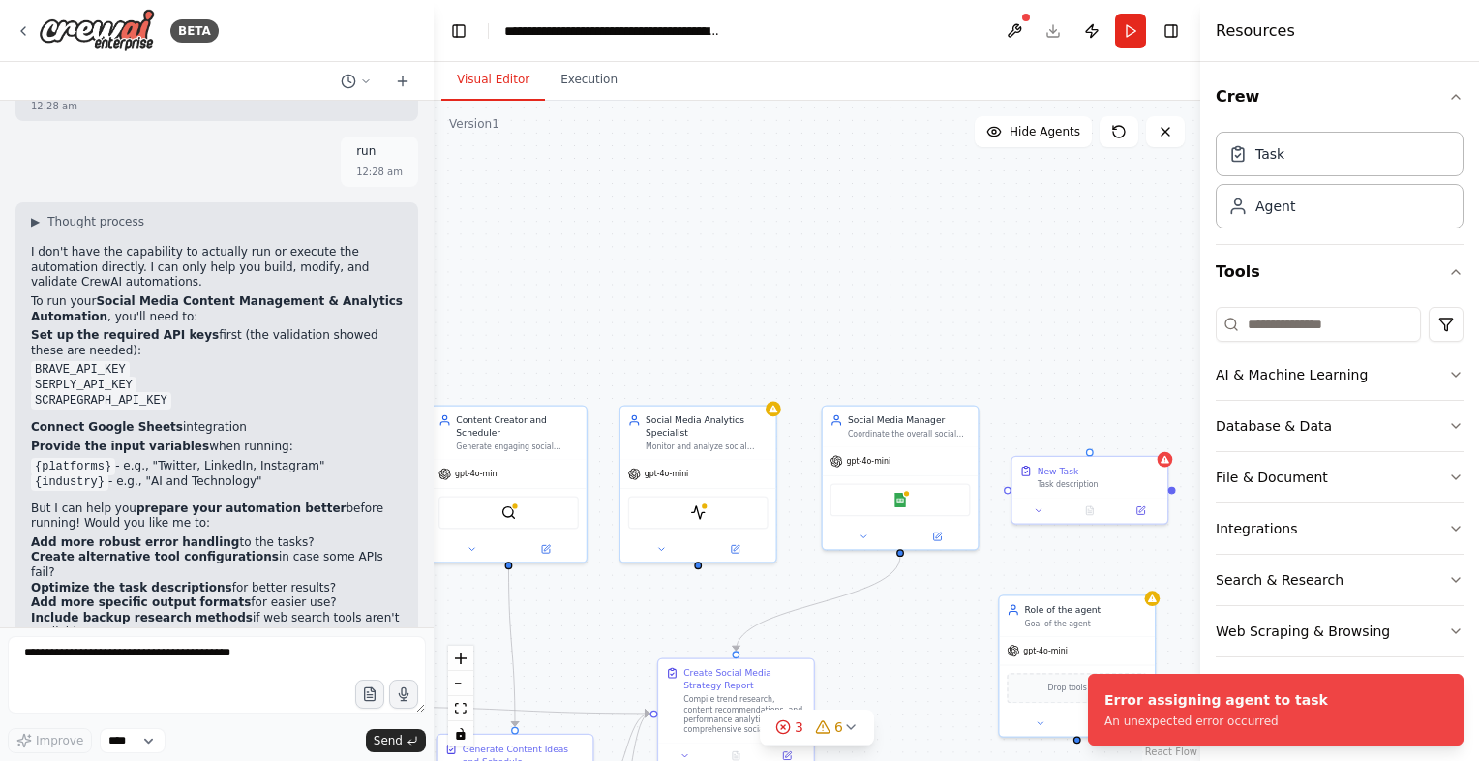
drag, startPoint x: 578, startPoint y: 506, endPoint x: 696, endPoint y: 571, distance: 134.7
click at [696, 571] on div ".deletable-edge-delete-btn { width: 20px; height: 20px; border: 0px solid #ffff…" at bounding box center [816, 431] width 766 height 660
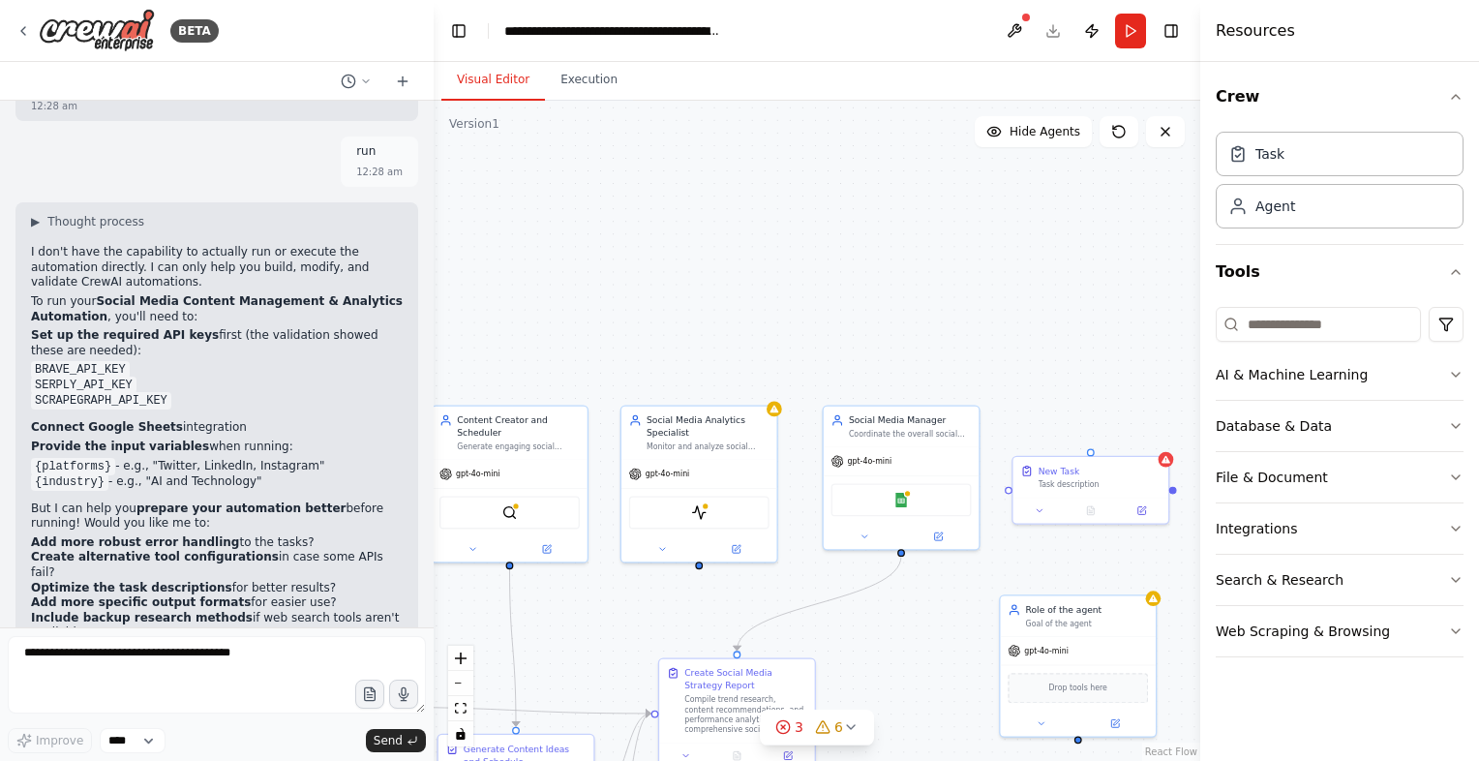
click at [696, 571] on div ".deletable-edge-delete-btn { width: 20px; height: 20px; border: 0px solid #ffff…" at bounding box center [816, 431] width 766 height 660
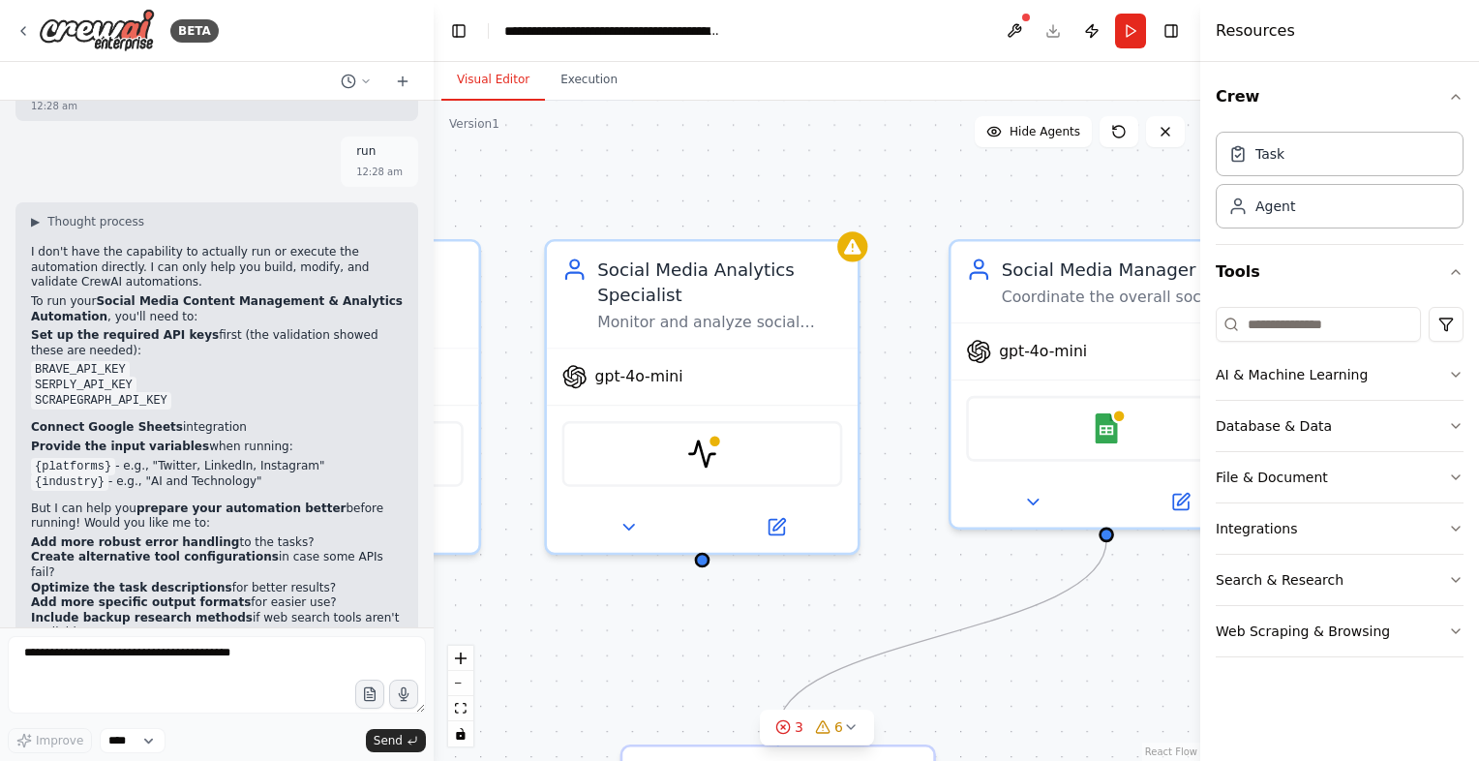
click at [696, 571] on div ".deletable-edge-delete-btn { width: 20px; height: 20px; border: 0px solid #ffff…" at bounding box center [816, 431] width 766 height 660
click at [702, 553] on div at bounding box center [702, 554] width 15 height 15
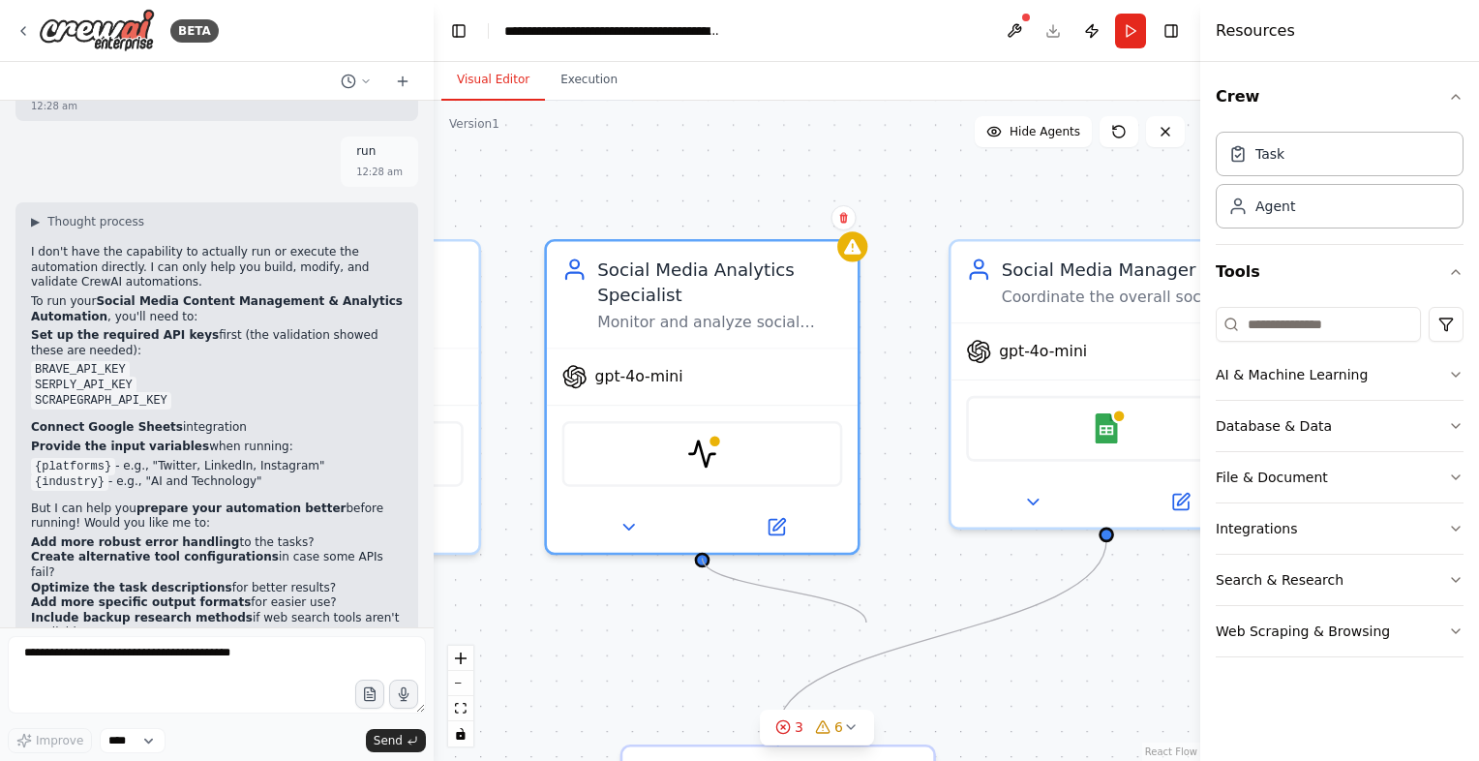
drag, startPoint x: 702, startPoint y: 553, endPoint x: 866, endPoint y: 622, distance: 177.4
click at [866, 622] on div ".deletable-edge-delete-btn { width: 20px; height: 20px; border: 0px solid #ffff…" at bounding box center [816, 431] width 766 height 660
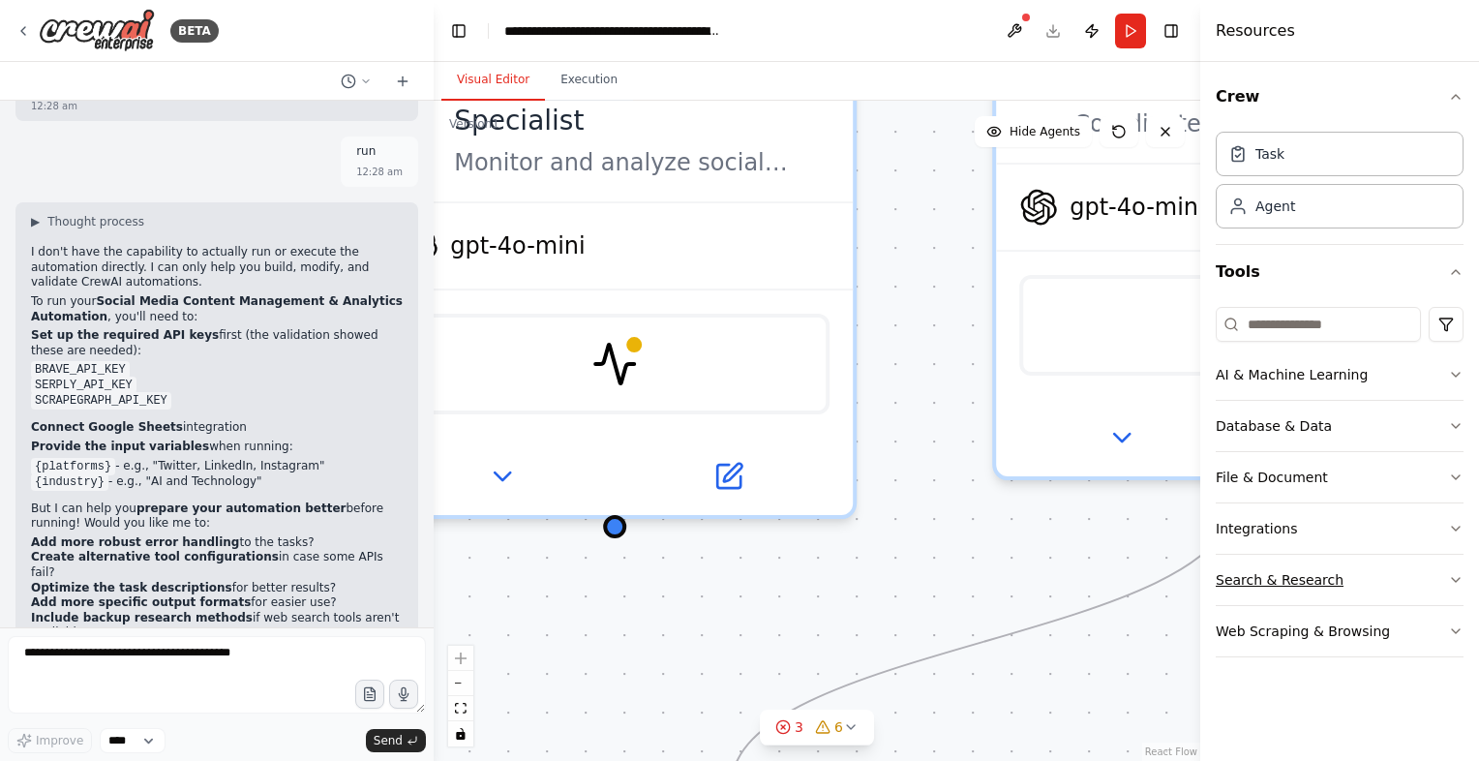
click at [1239, 572] on div "Search & Research" at bounding box center [1279, 579] width 128 height 19
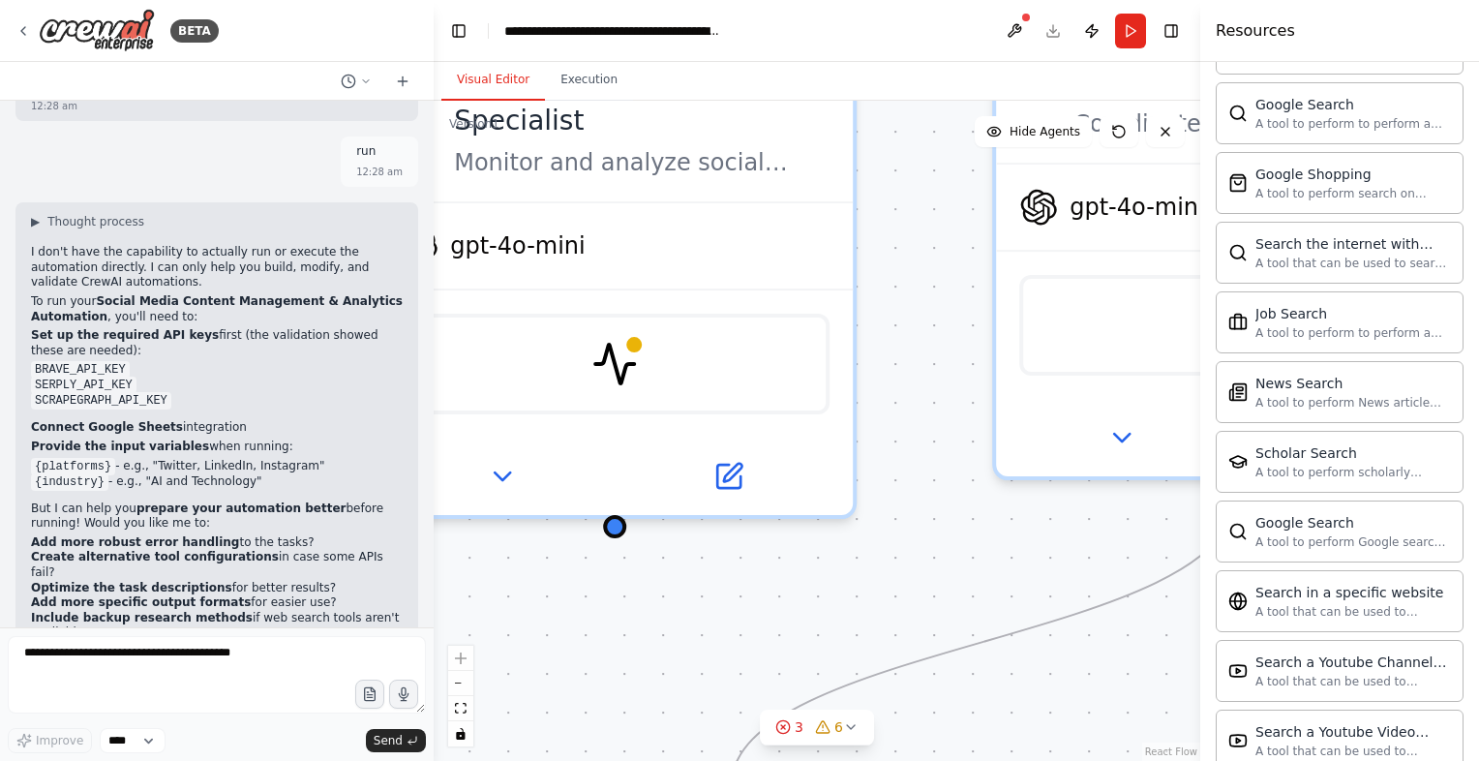
scroll to position [911, 0]
